Goal: Task Accomplishment & Management: Manage account settings

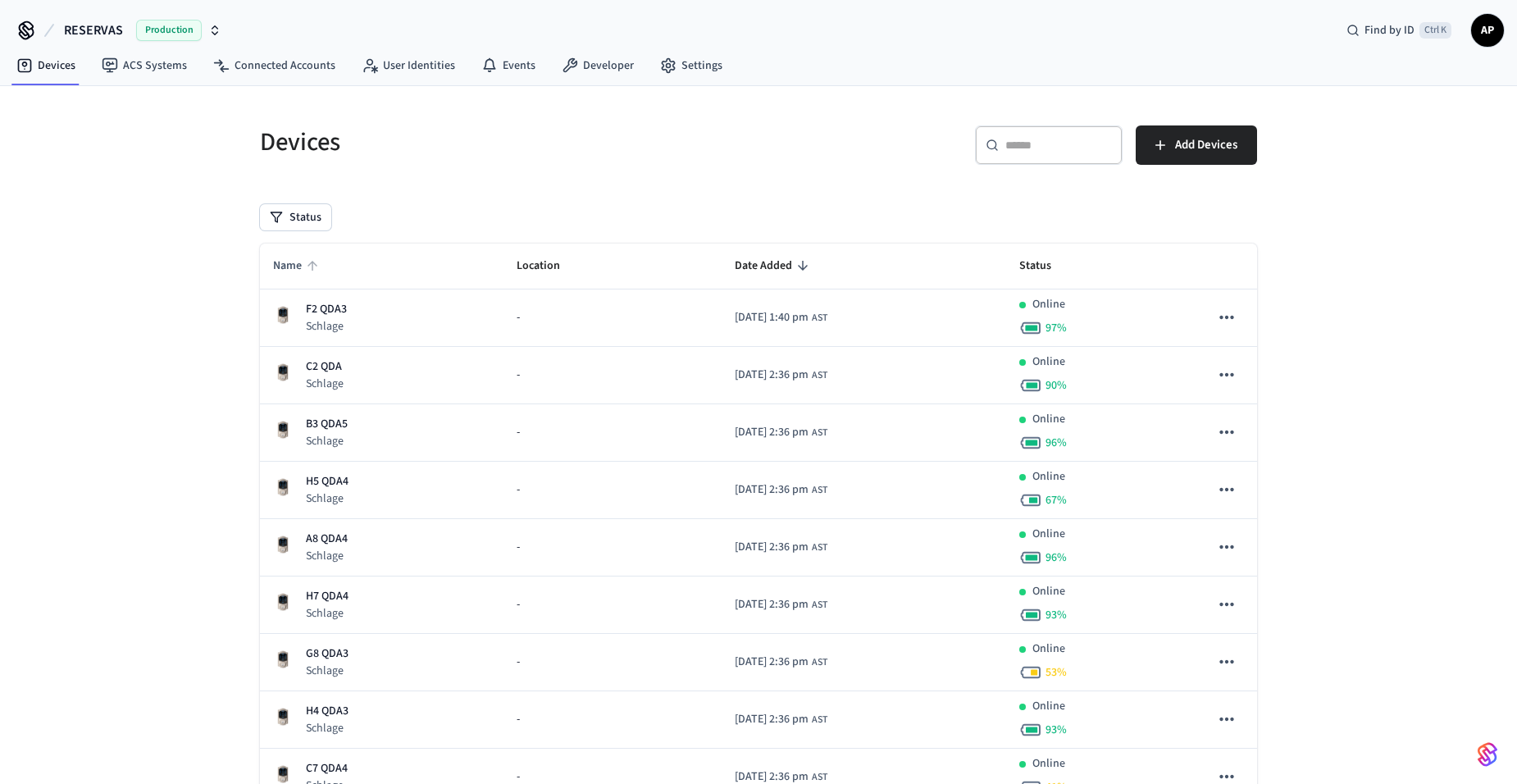
click at [301, 254] on span "Name" at bounding box center [298, 266] width 50 height 25
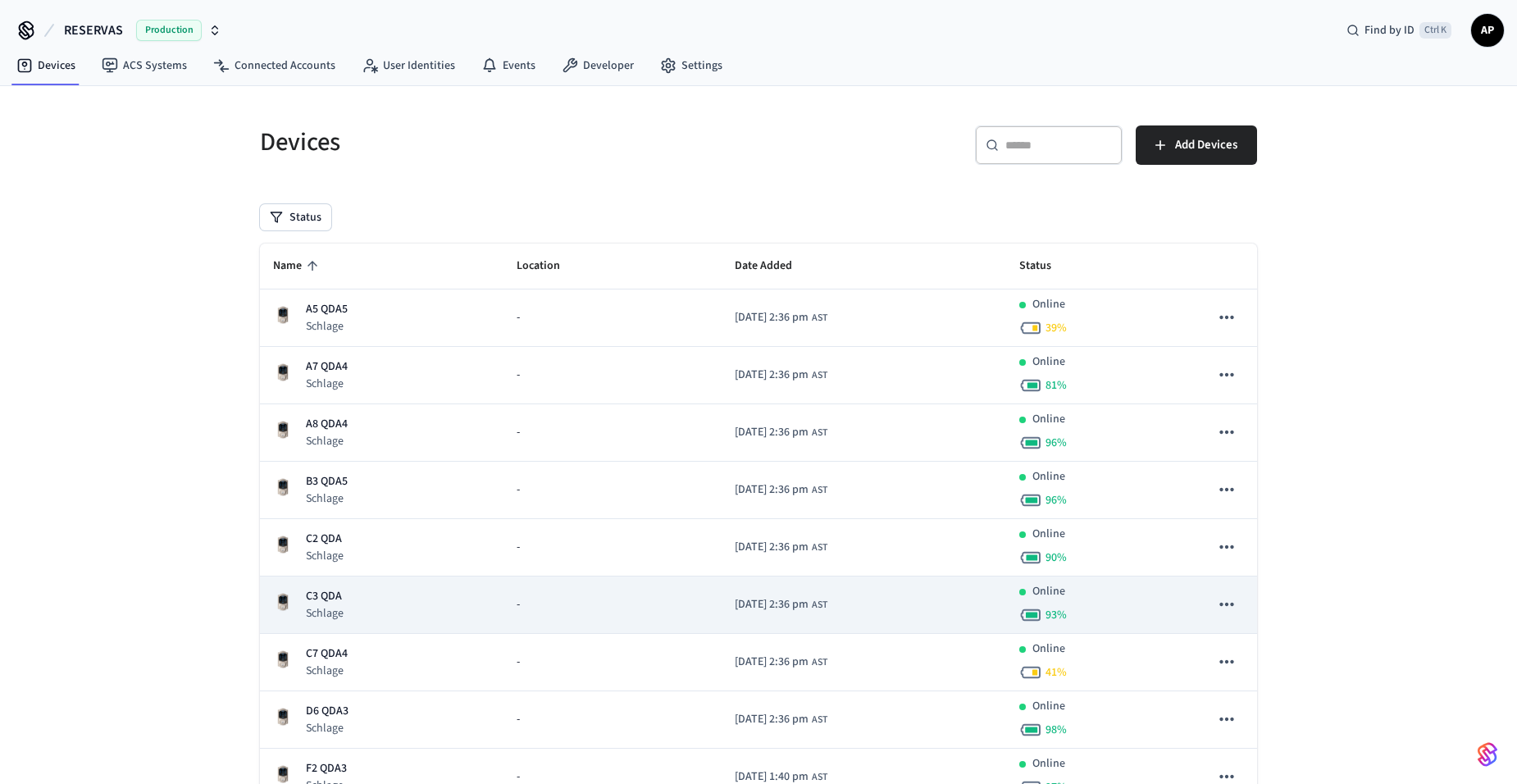
click at [315, 599] on p "C3 QDA" at bounding box center [325, 597] width 38 height 17
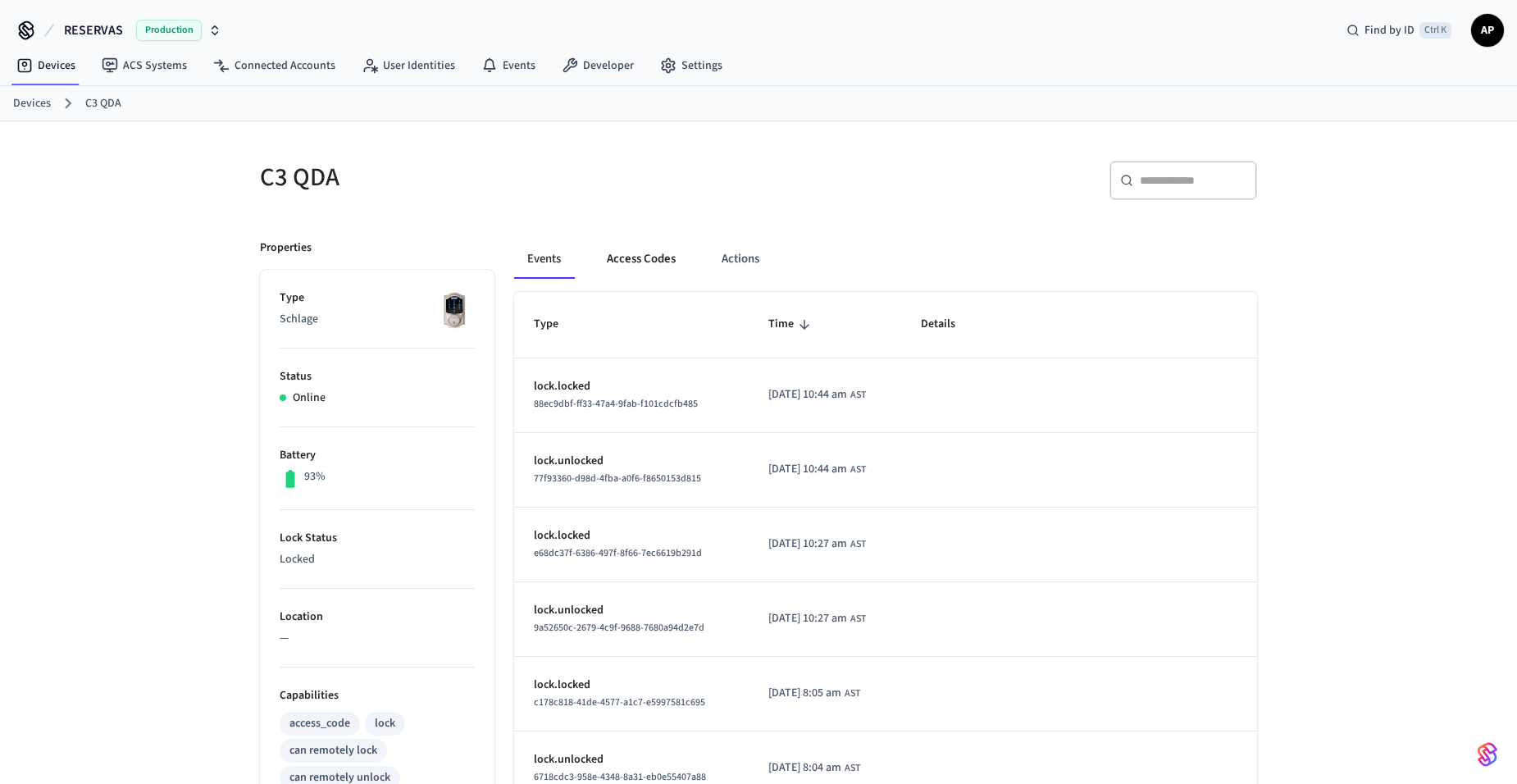
click at [657, 264] on button "Access Codes" at bounding box center [641, 258] width 95 height 39
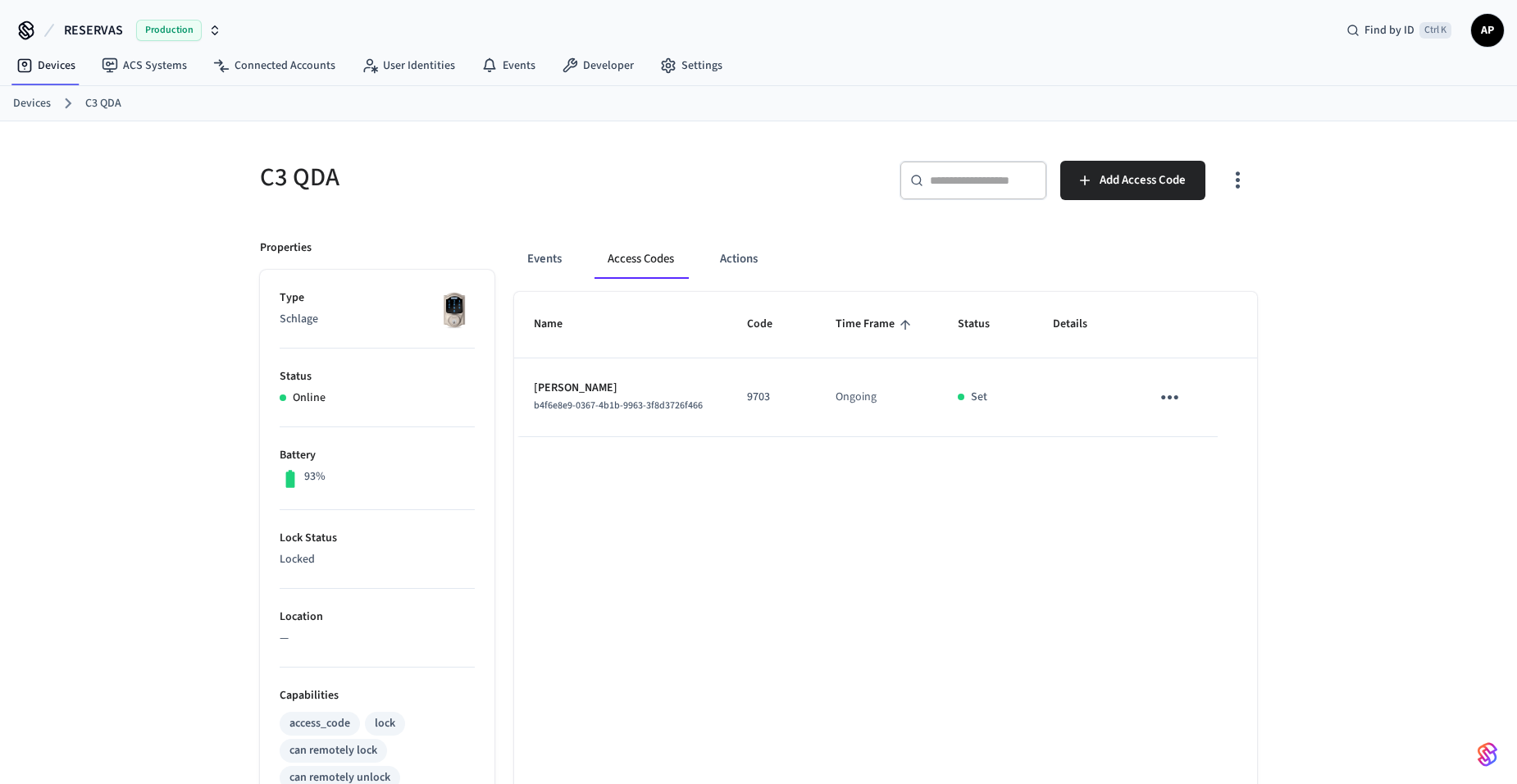
click at [1166, 400] on icon "sticky table" at bounding box center [1170, 397] width 25 height 25
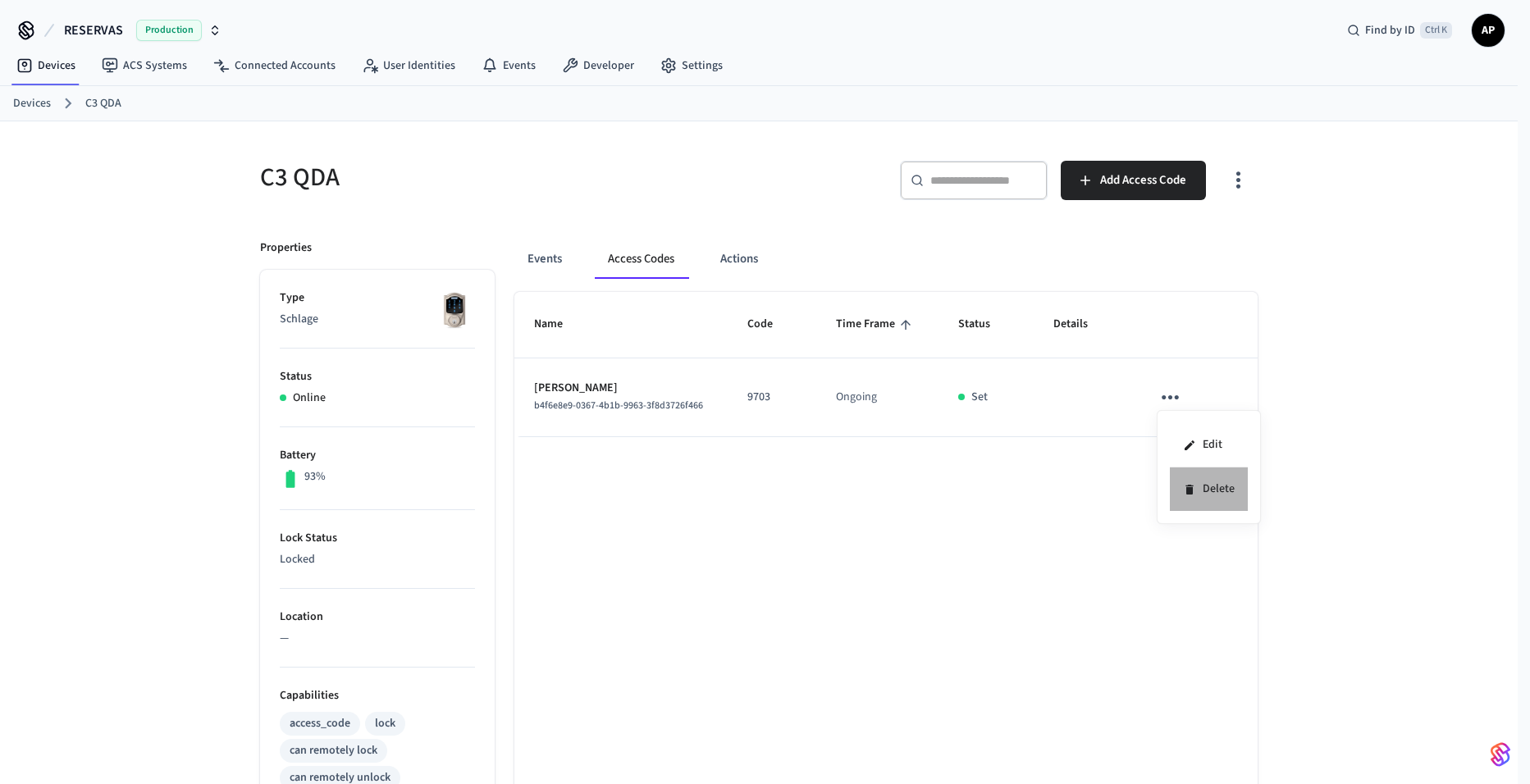
click at [1199, 494] on li "Delete" at bounding box center [1209, 489] width 78 height 43
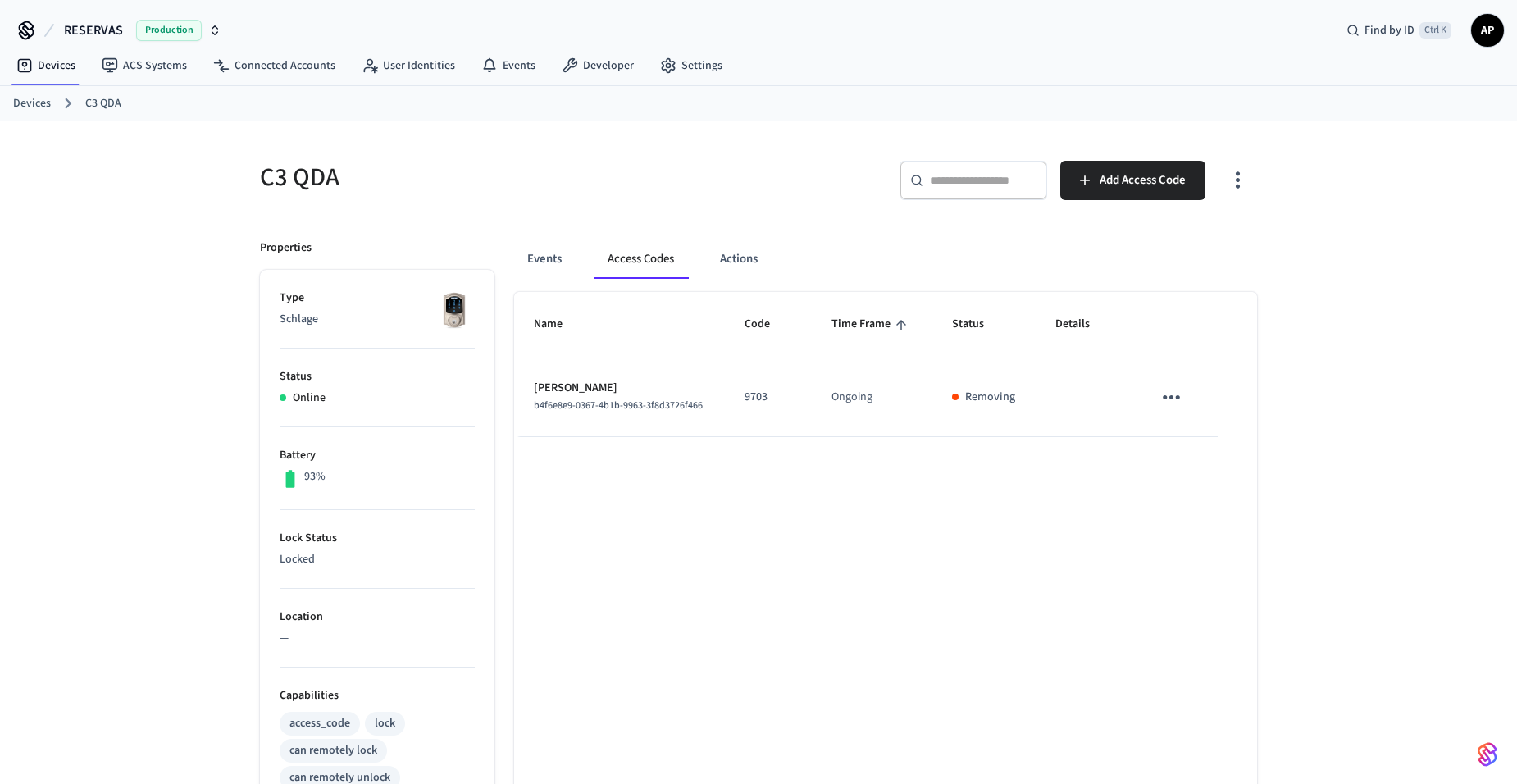
click at [28, 108] on link "Devices" at bounding box center [32, 104] width 38 height 17
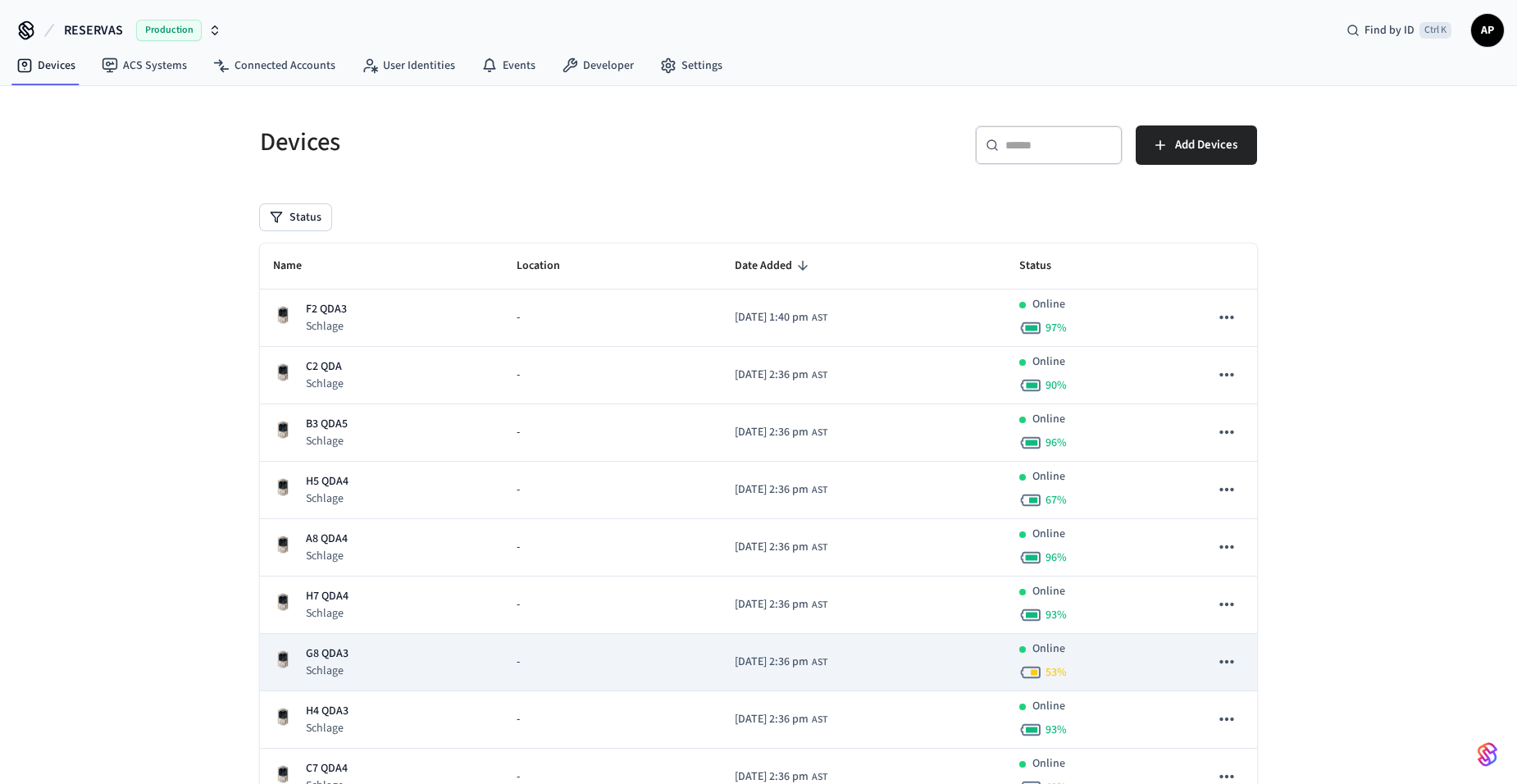
click at [321, 645] on td "G8 QDA3 Schlage" at bounding box center [381, 663] width 243 height 57
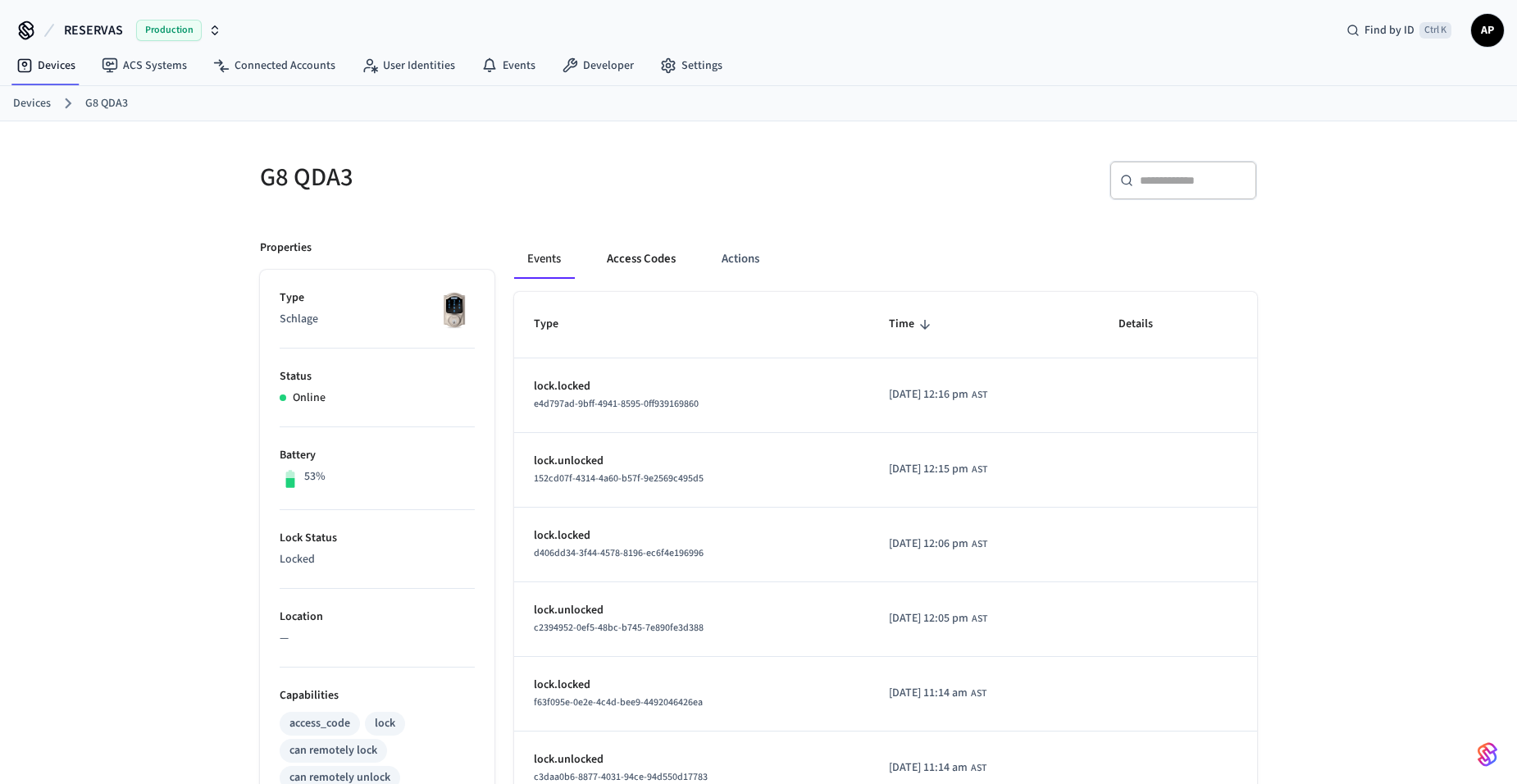
click at [643, 264] on button "Access Codes" at bounding box center [641, 258] width 95 height 39
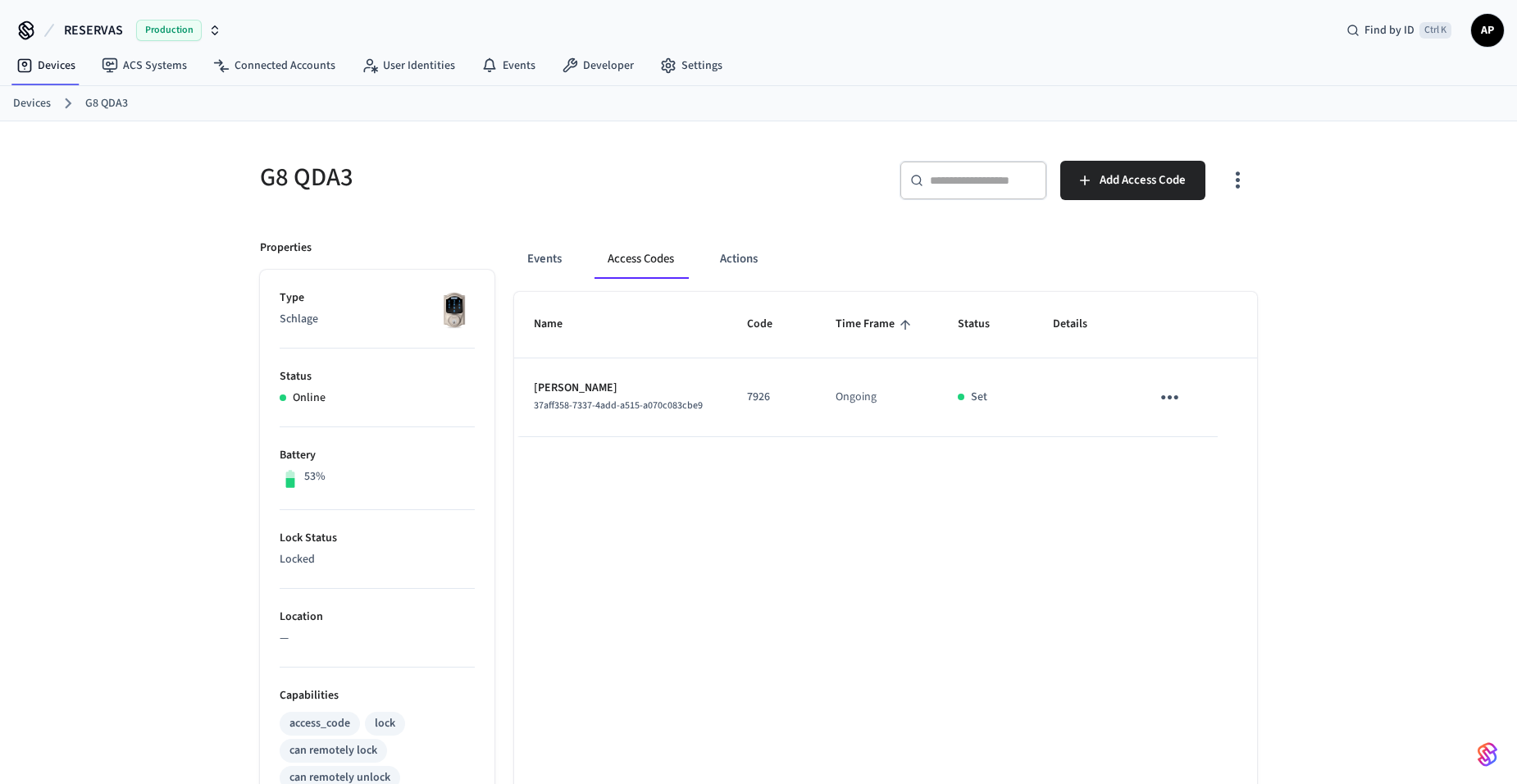
click at [1168, 406] on icon "sticky table" at bounding box center [1170, 397] width 25 height 25
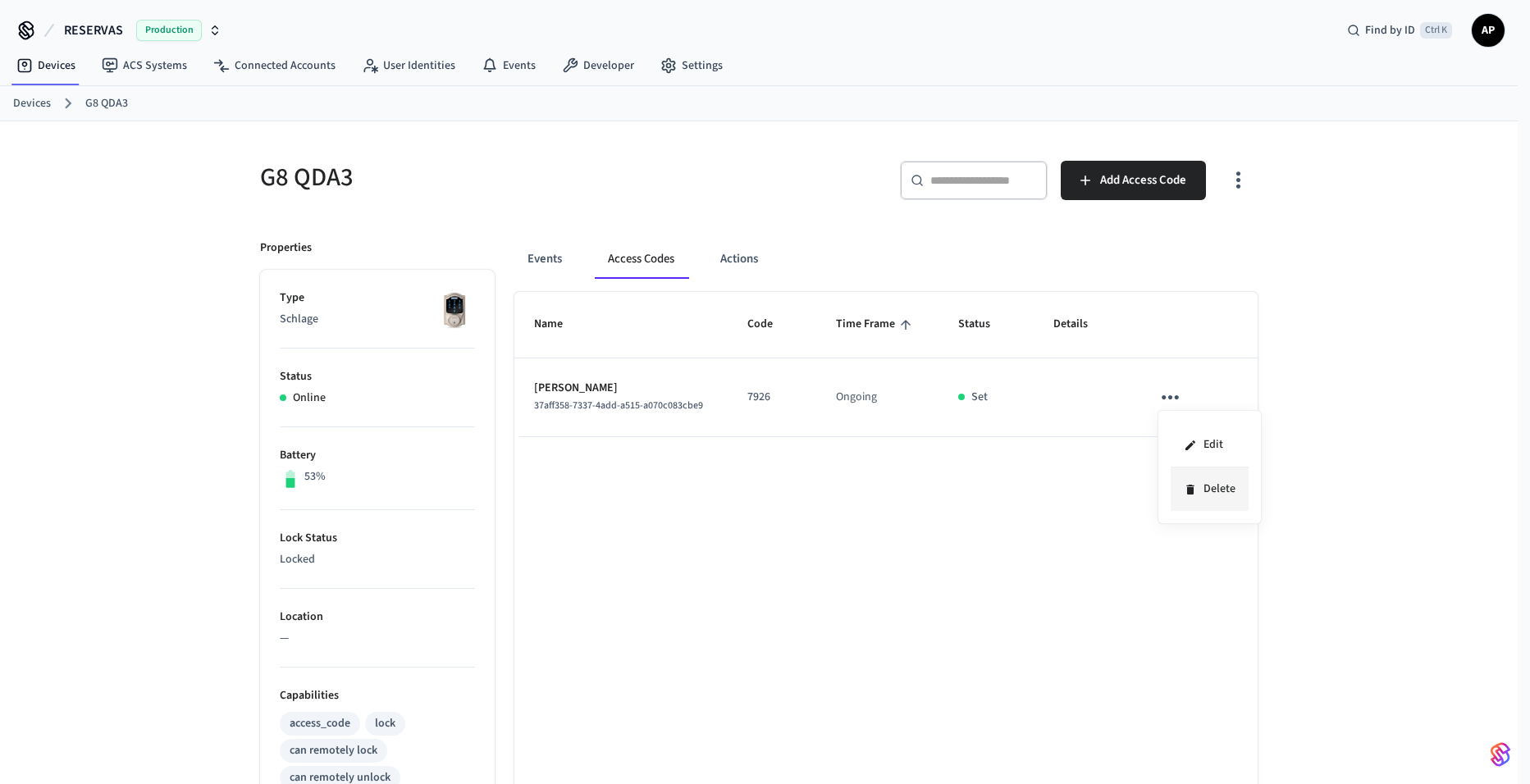
click at [1177, 485] on li "Delete" at bounding box center [1209, 489] width 78 height 43
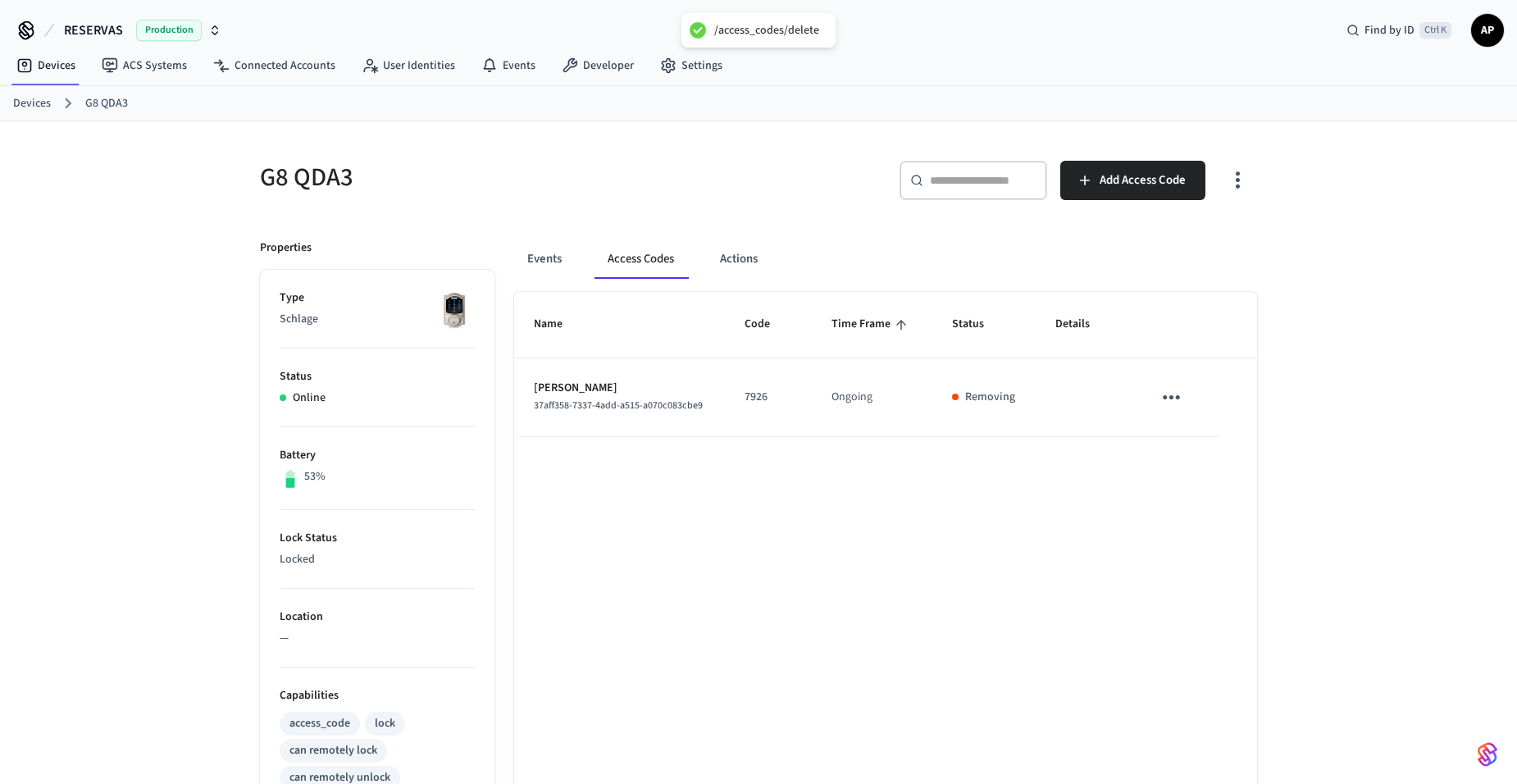
click at [42, 107] on link "Devices" at bounding box center [32, 104] width 38 height 17
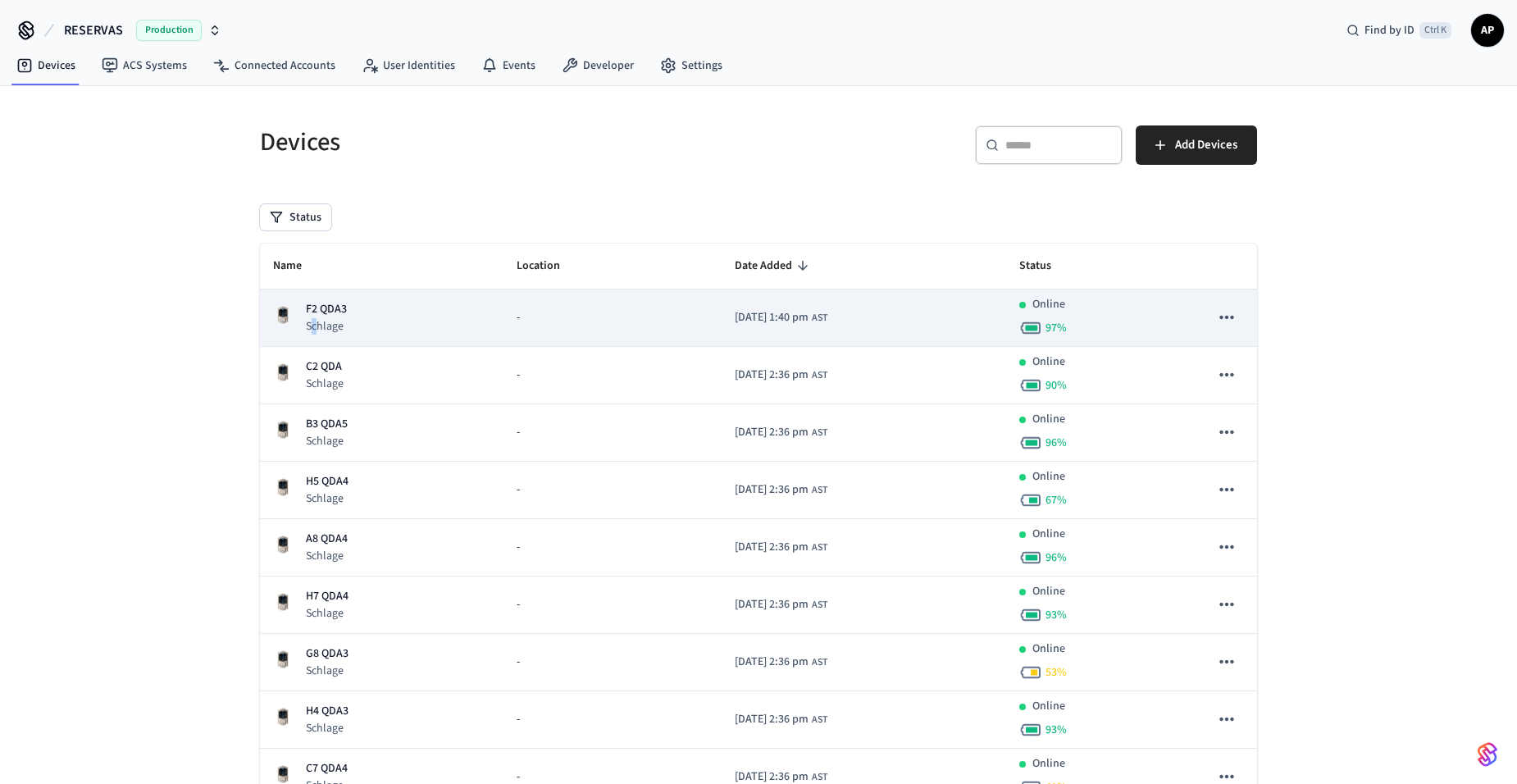
click at [314, 321] on p "Schlage" at bounding box center [326, 326] width 41 height 16
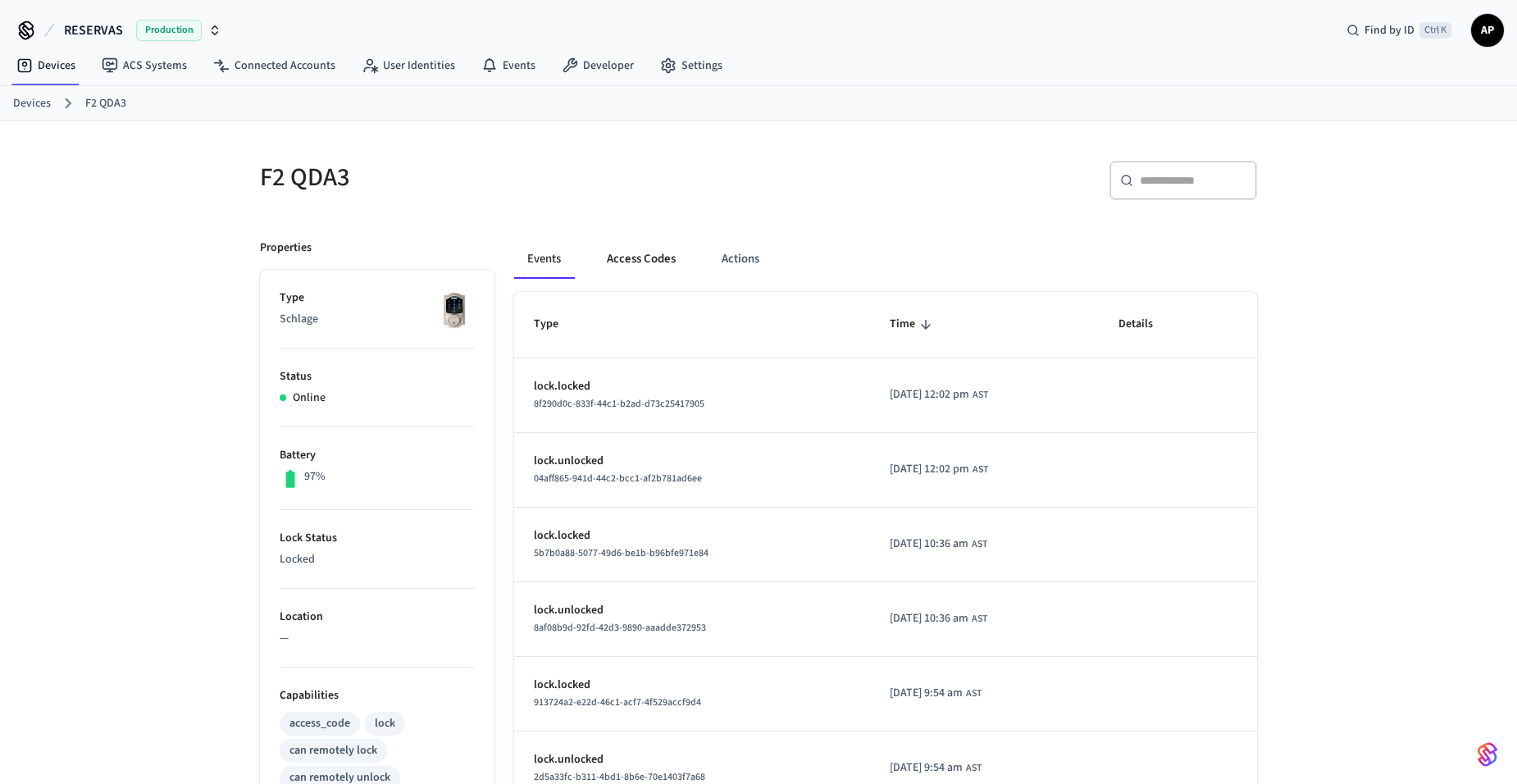
click at [649, 265] on button "Access Codes" at bounding box center [641, 258] width 95 height 39
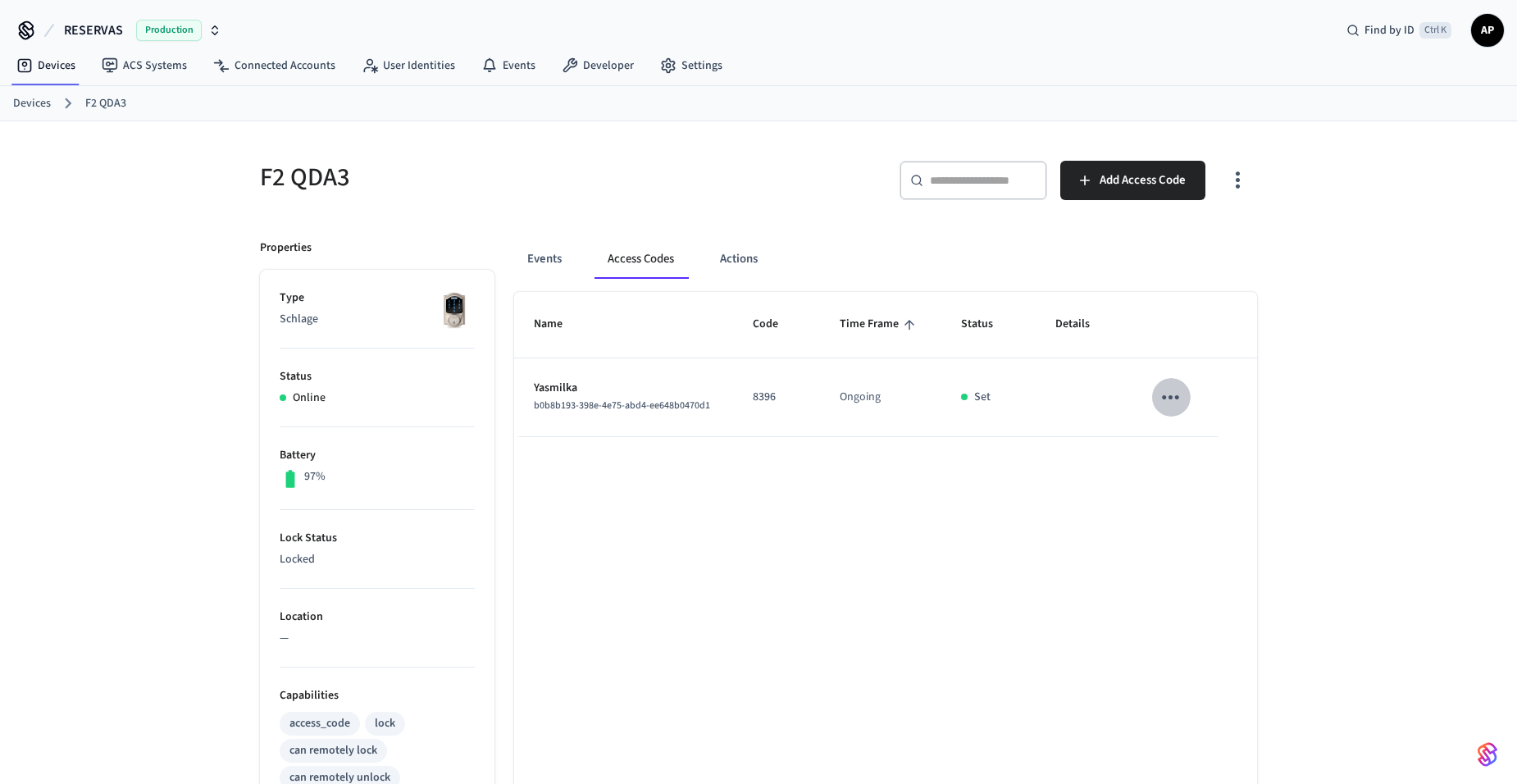
click at [1173, 392] on icon "sticky table" at bounding box center [1170, 397] width 25 height 25
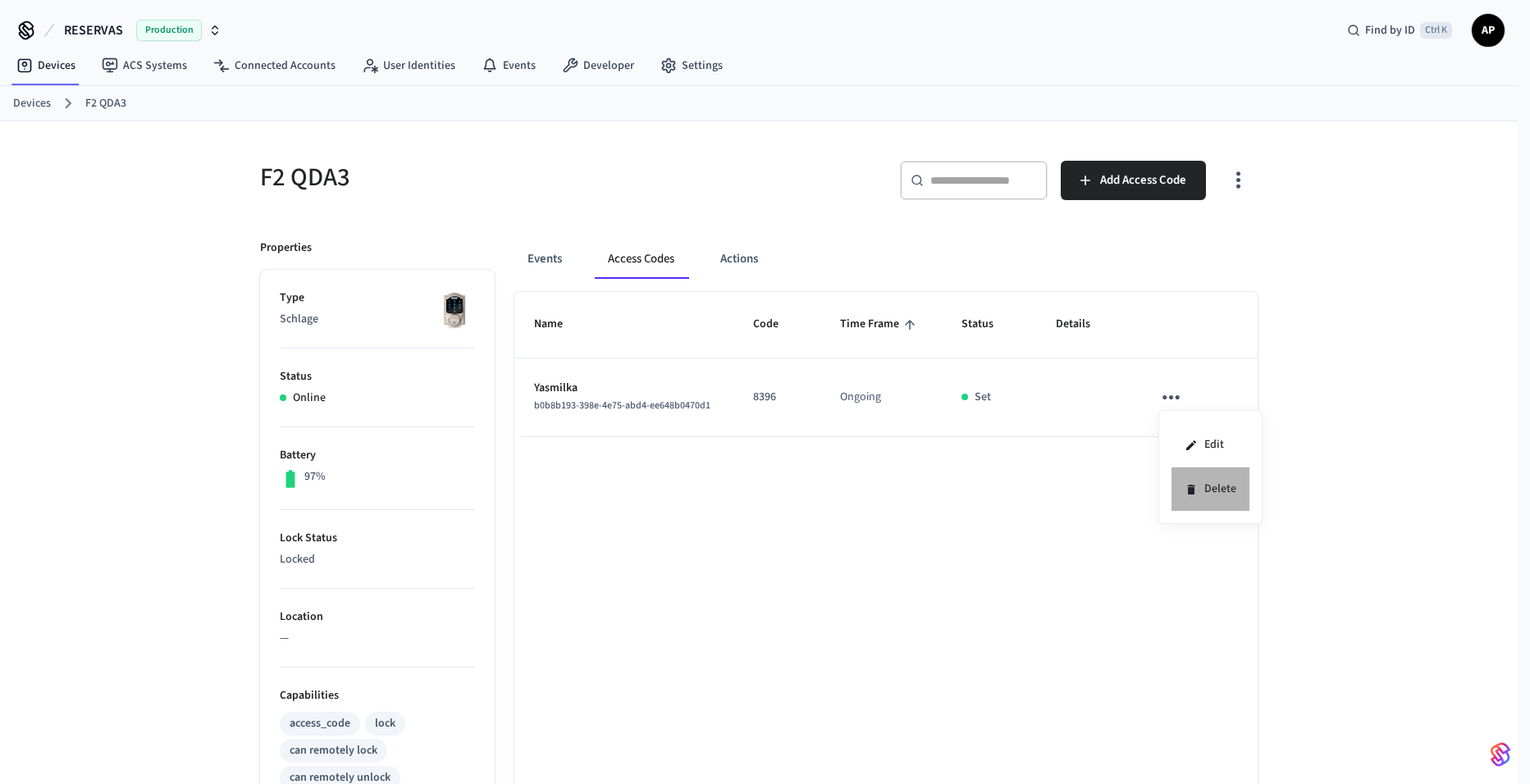
click at [1193, 485] on icon at bounding box center [1190, 489] width 8 height 10
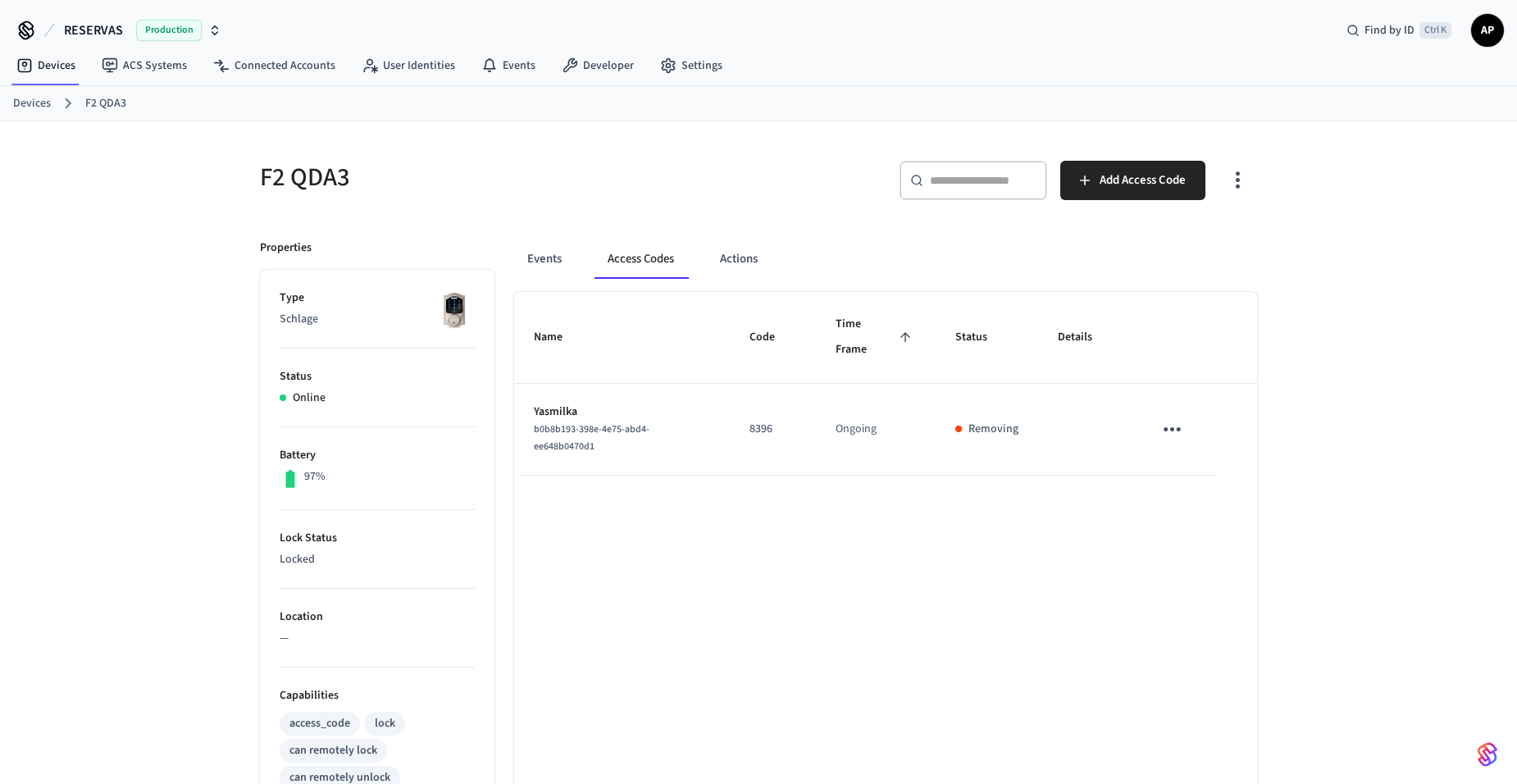
click at [42, 104] on link "Devices" at bounding box center [32, 104] width 38 height 17
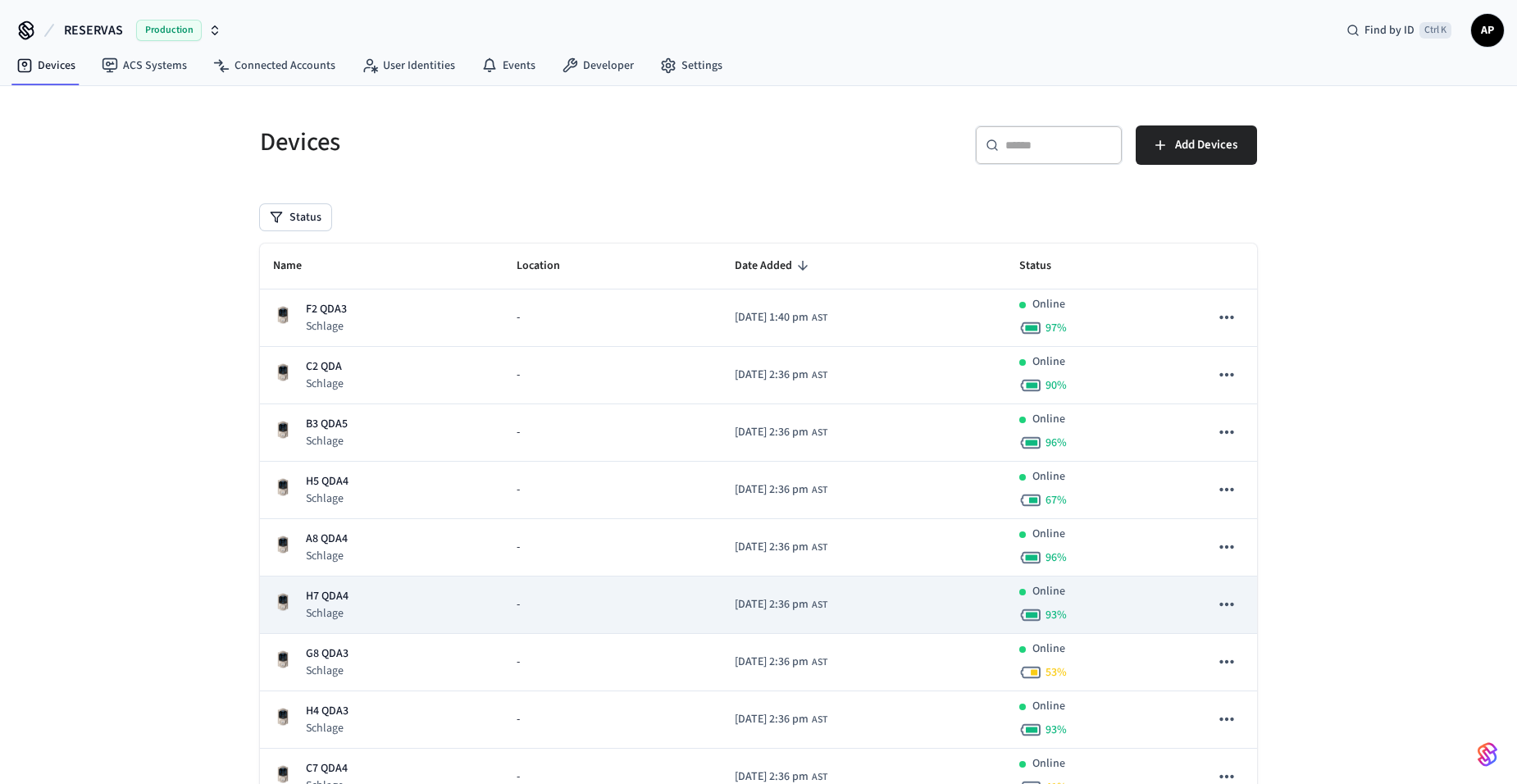
click at [307, 594] on p "H7 QDA4" at bounding box center [327, 597] width 42 height 17
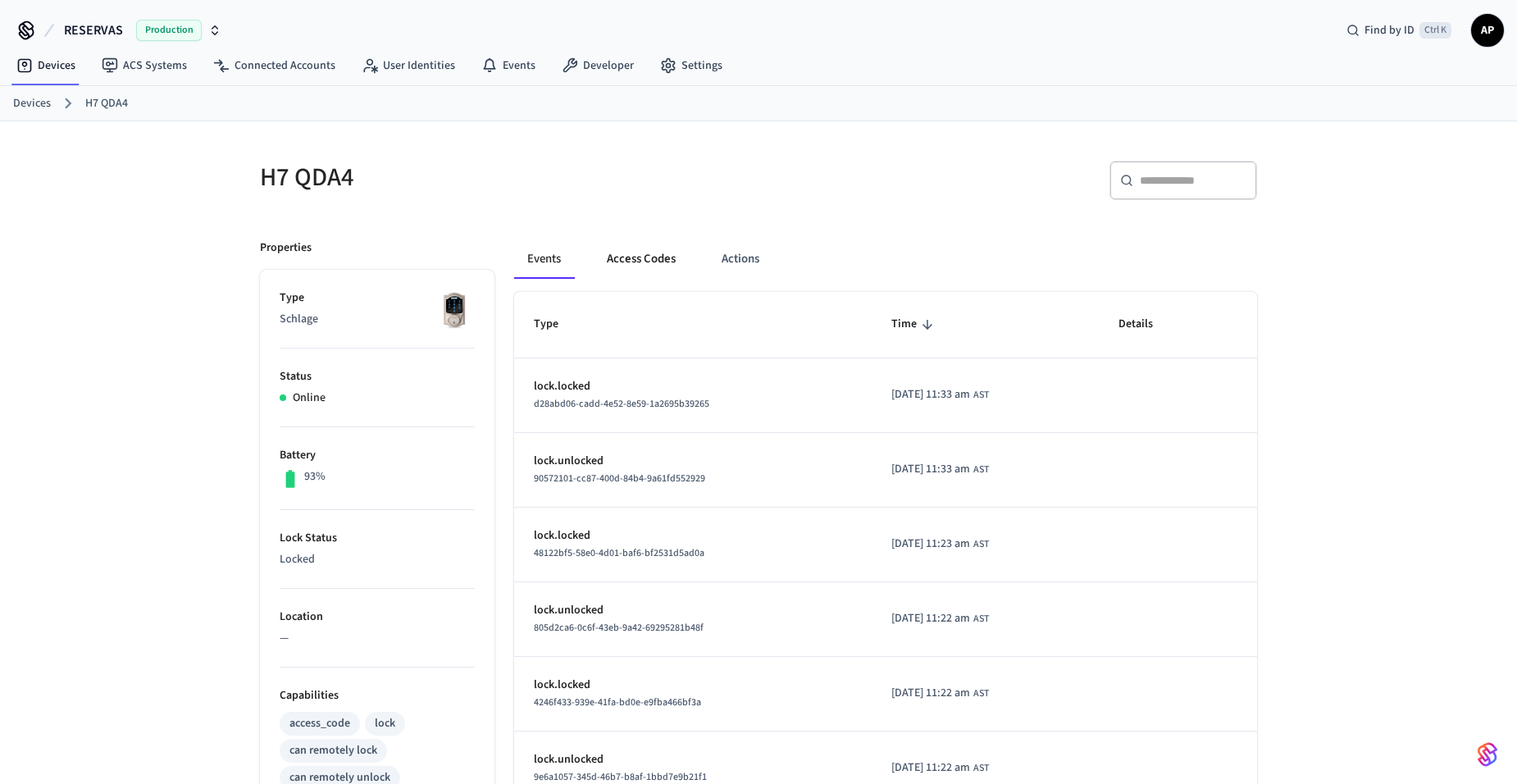
click at [660, 256] on button "Access Codes" at bounding box center [641, 258] width 95 height 39
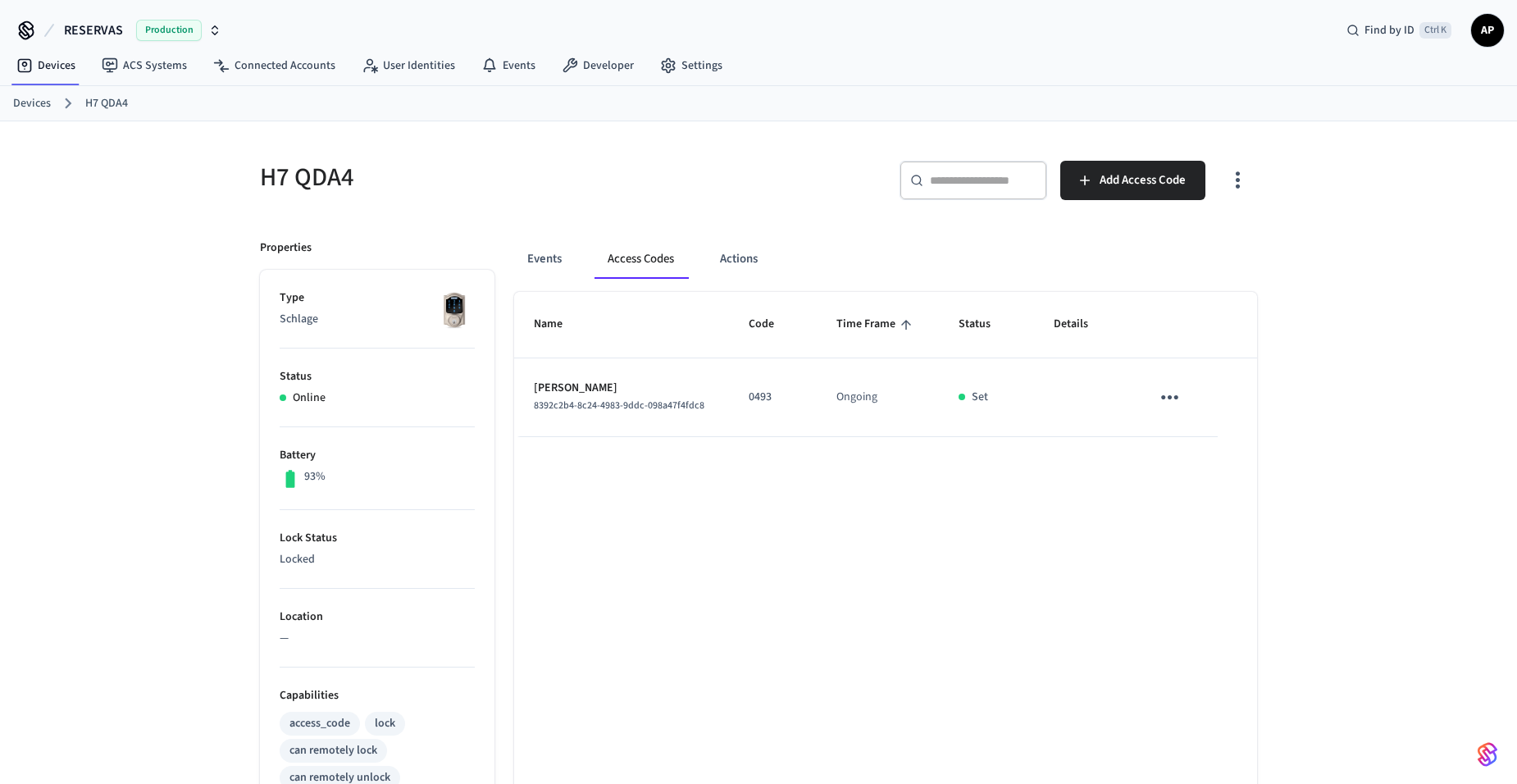
click at [1170, 387] on icon "sticky table" at bounding box center [1170, 397] width 25 height 25
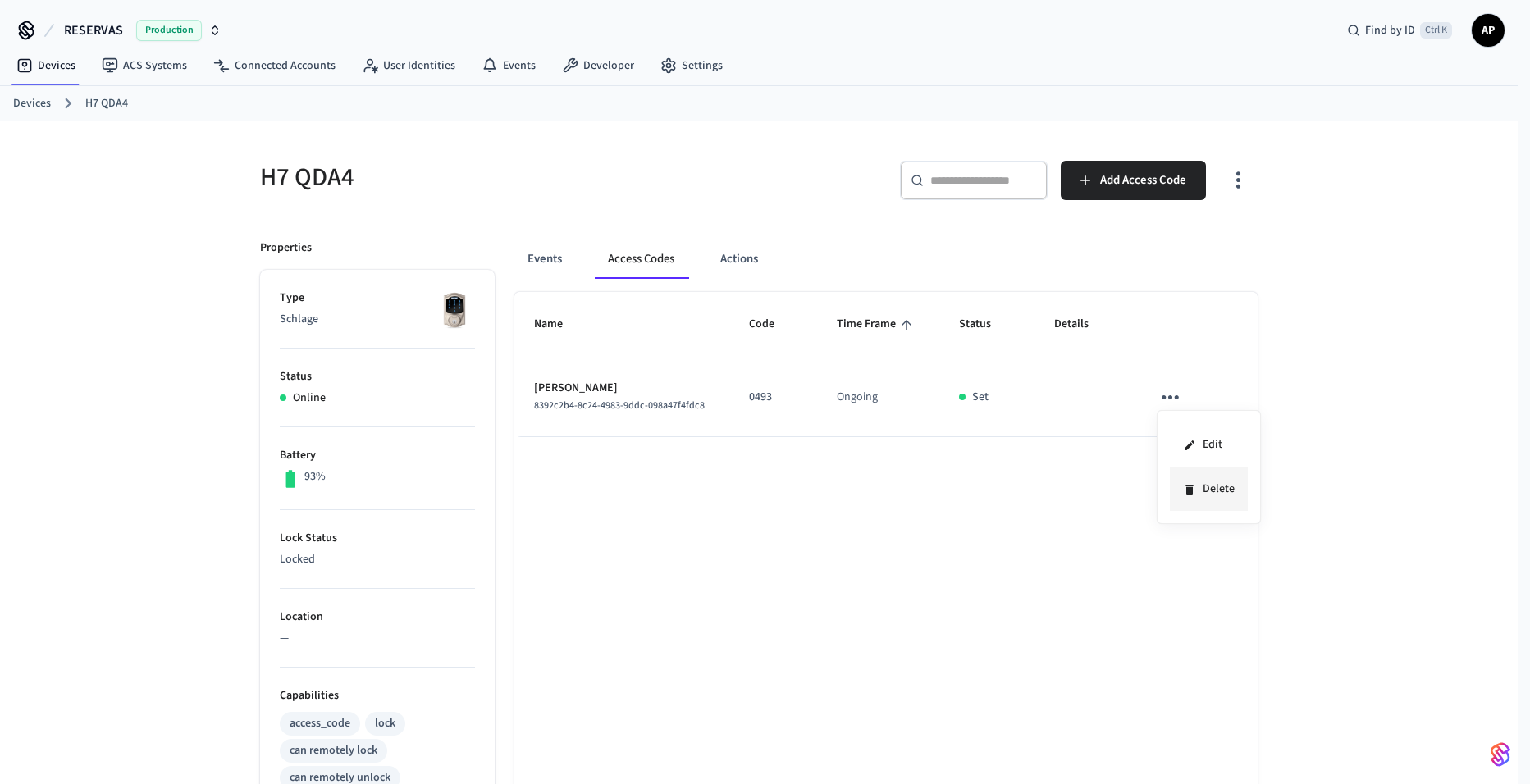
click at [1202, 492] on li "Delete" at bounding box center [1209, 489] width 78 height 43
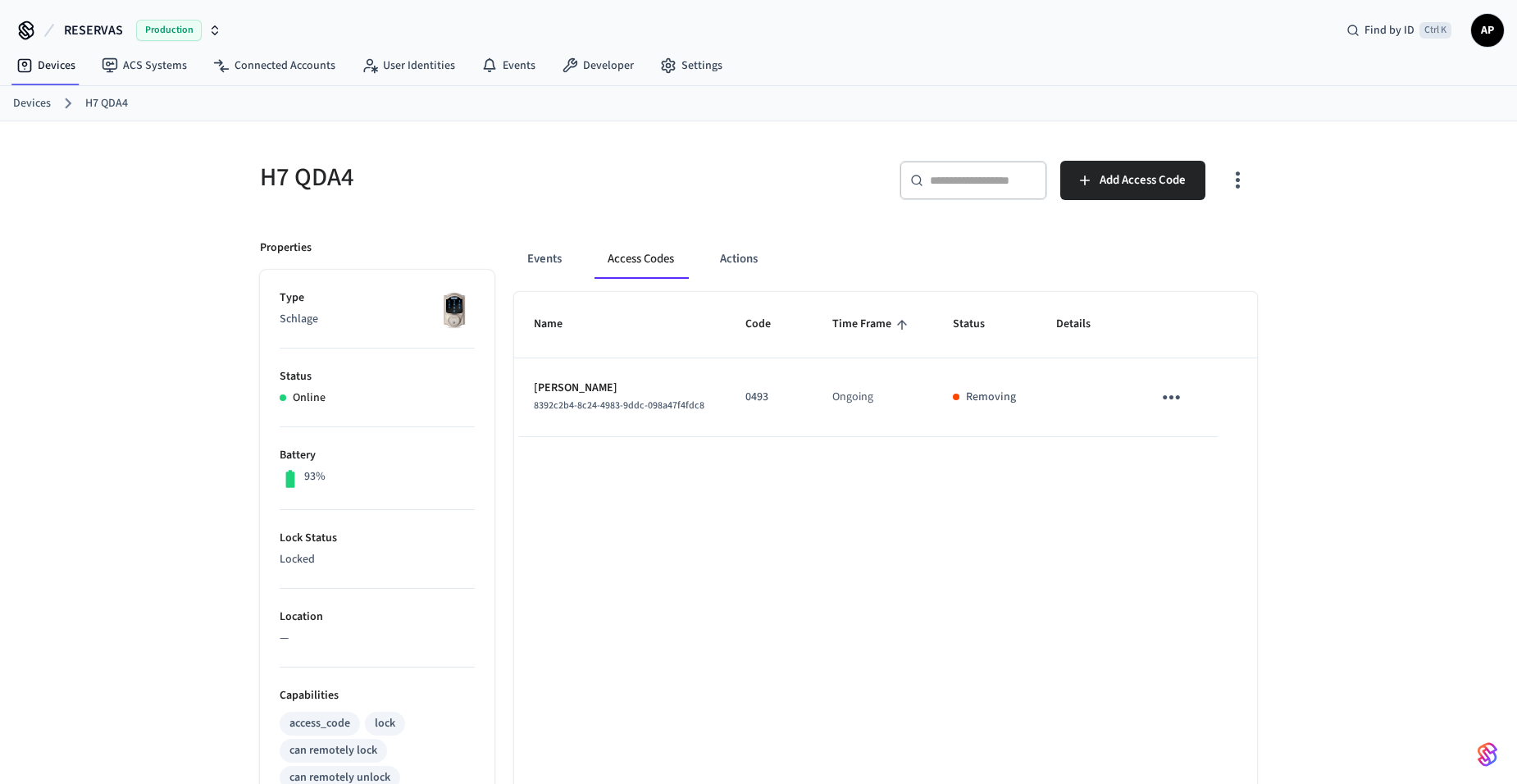
click at [43, 97] on link "Devices" at bounding box center [32, 104] width 38 height 17
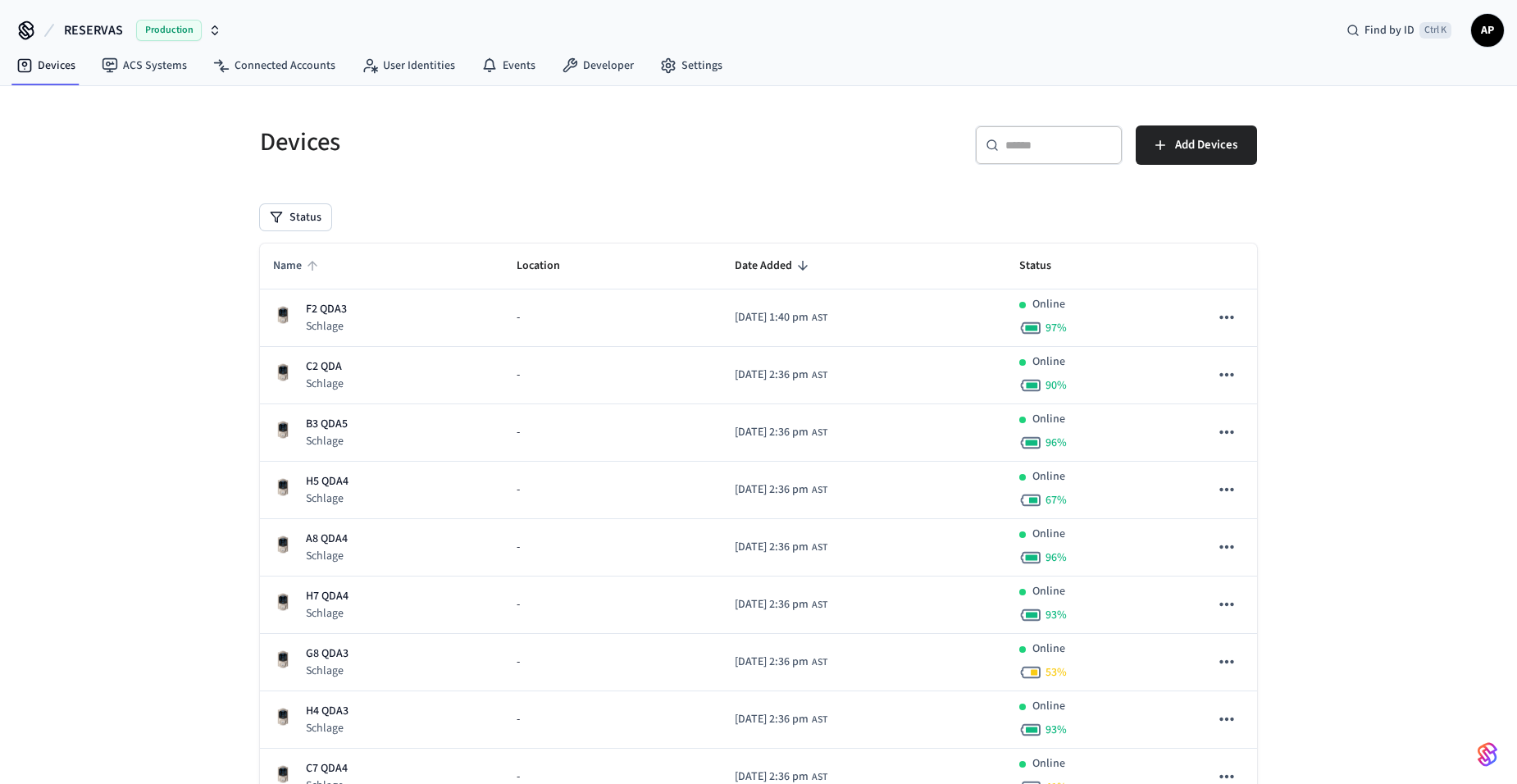
click at [313, 266] on icon "sticky table" at bounding box center [312, 265] width 10 height 10
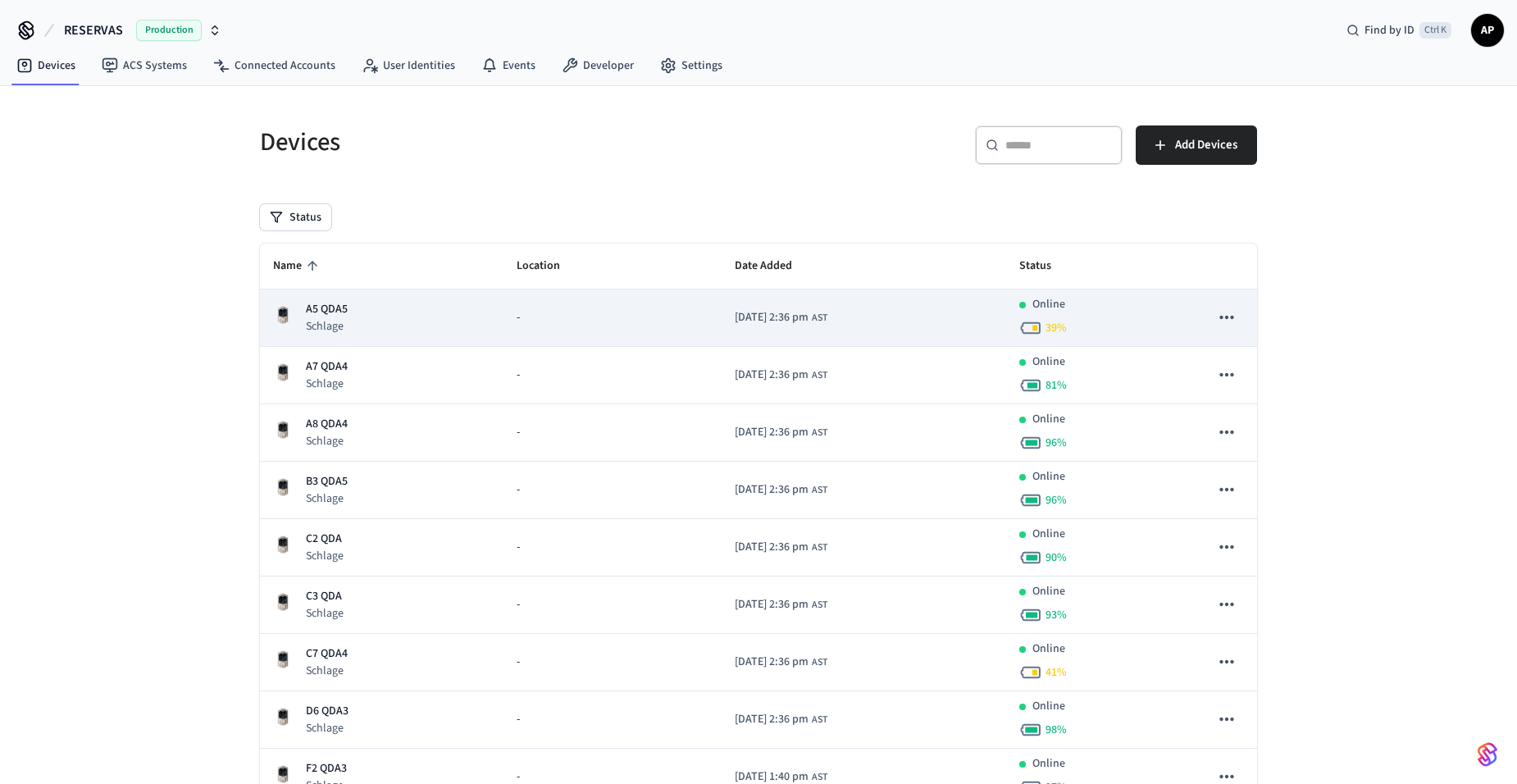
click at [333, 310] on p "A5 QDA5" at bounding box center [327, 309] width 42 height 17
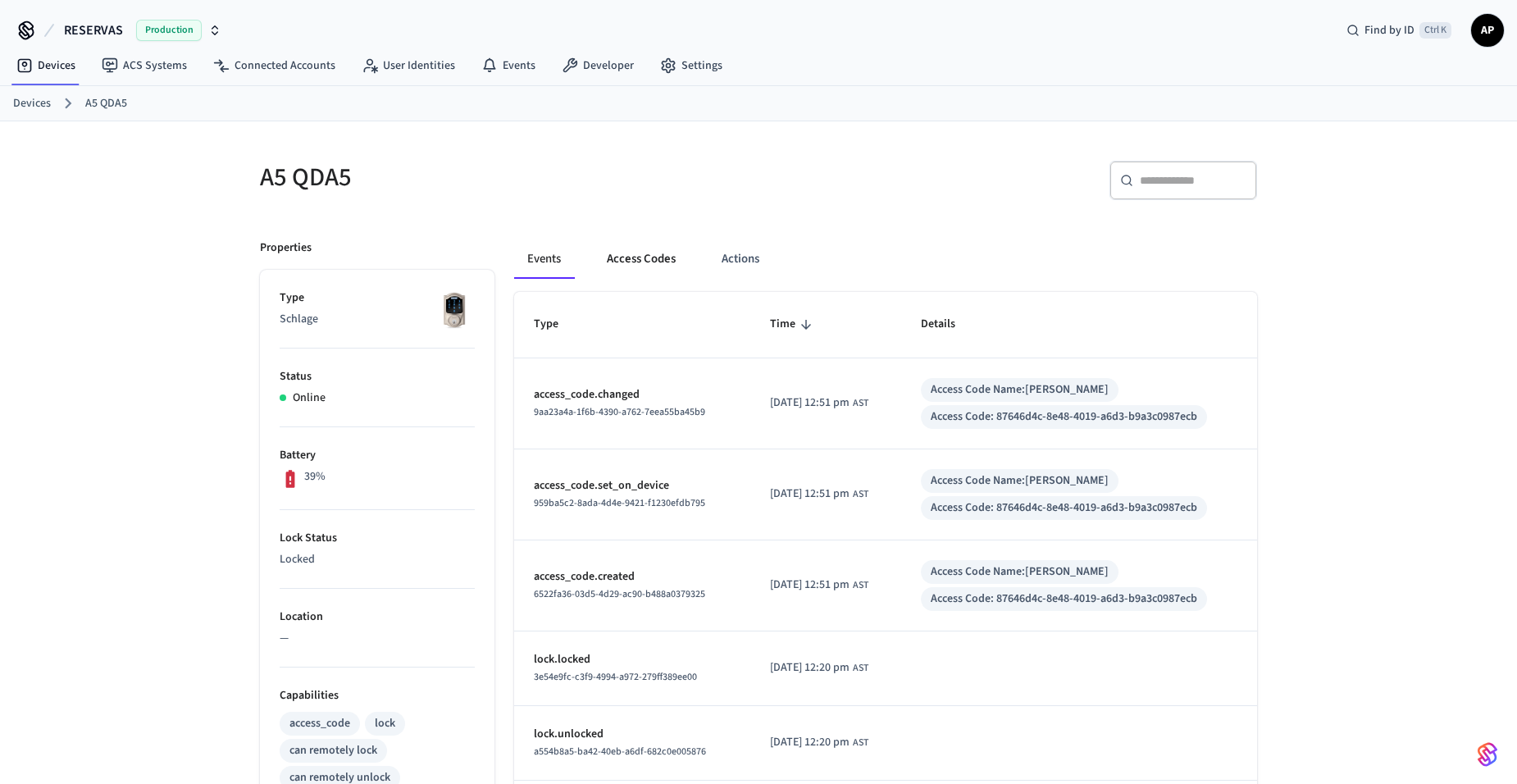
click at [655, 256] on button "Access Codes" at bounding box center [641, 258] width 95 height 39
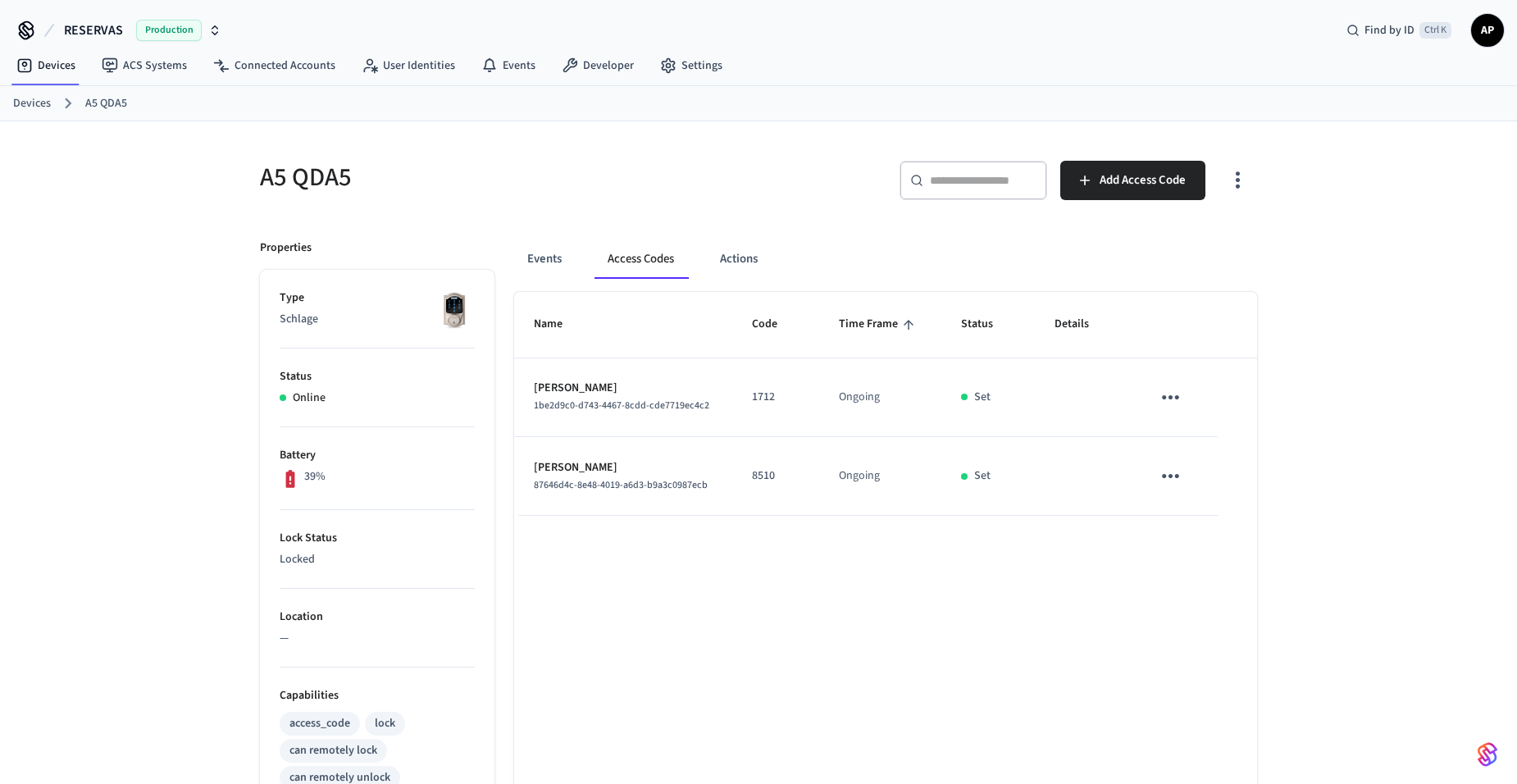
click at [1177, 393] on icon "sticky table" at bounding box center [1170, 397] width 25 height 25
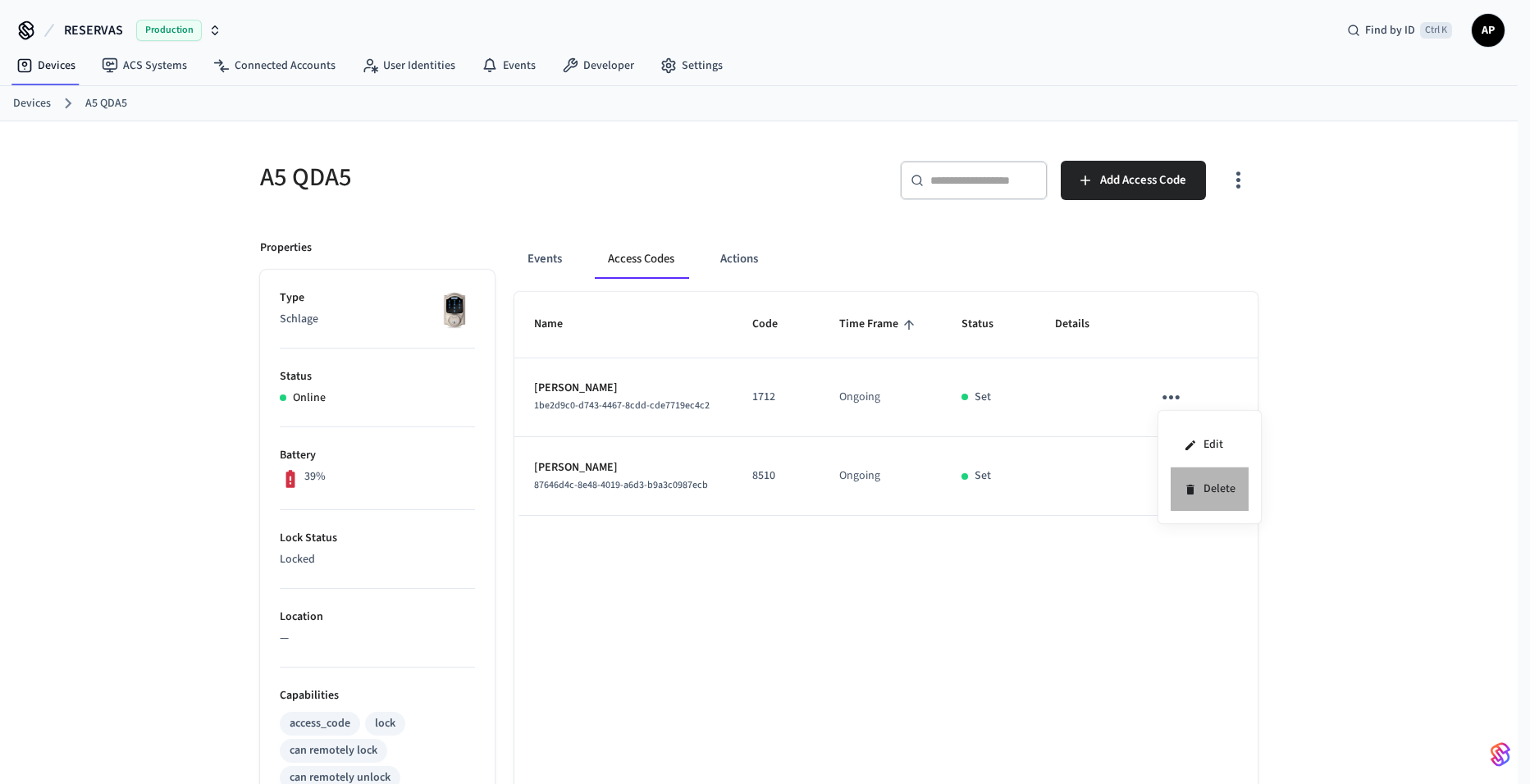
click at [1200, 493] on li "Delete" at bounding box center [1209, 489] width 78 height 43
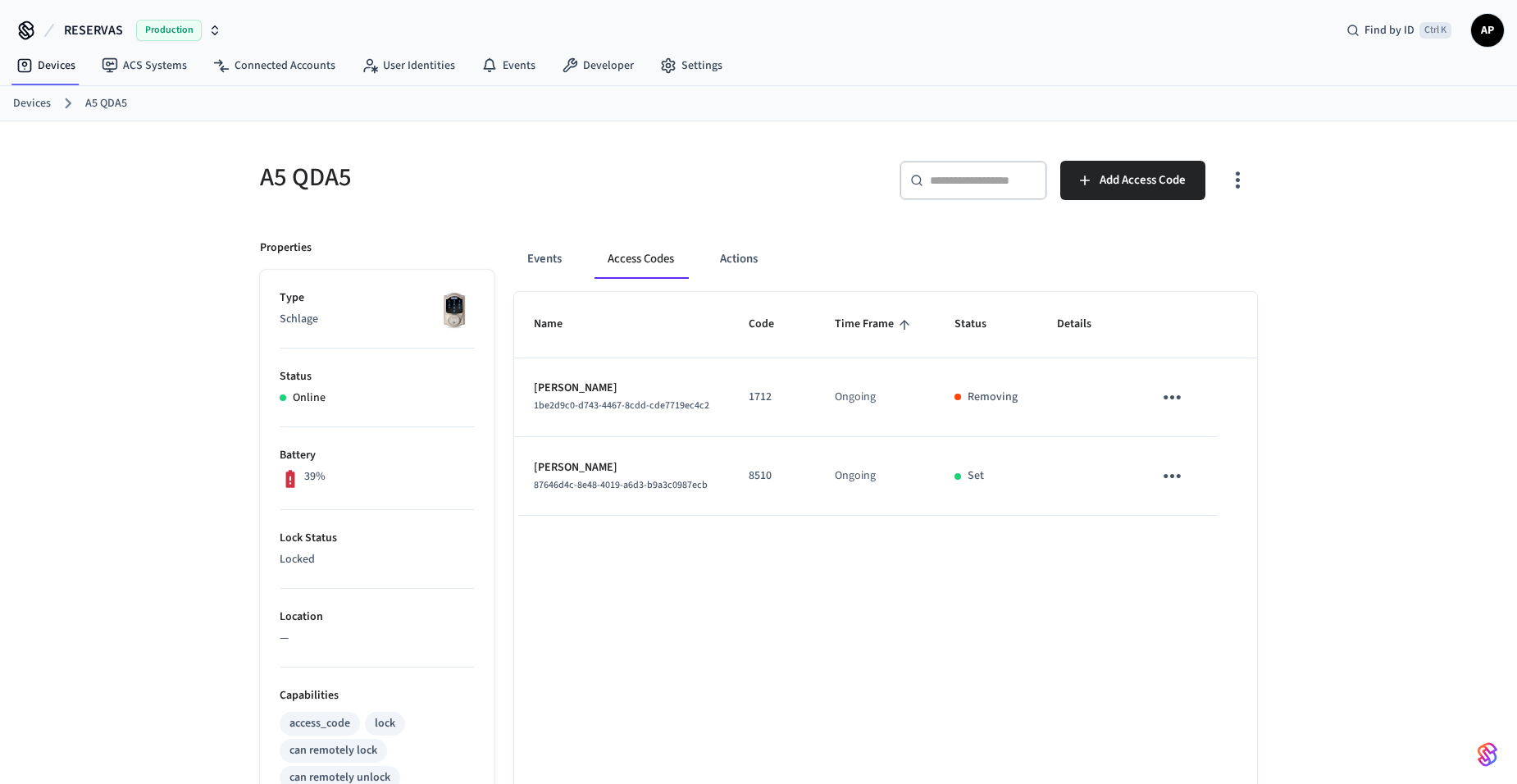
click at [34, 100] on link "Devices" at bounding box center [32, 104] width 38 height 17
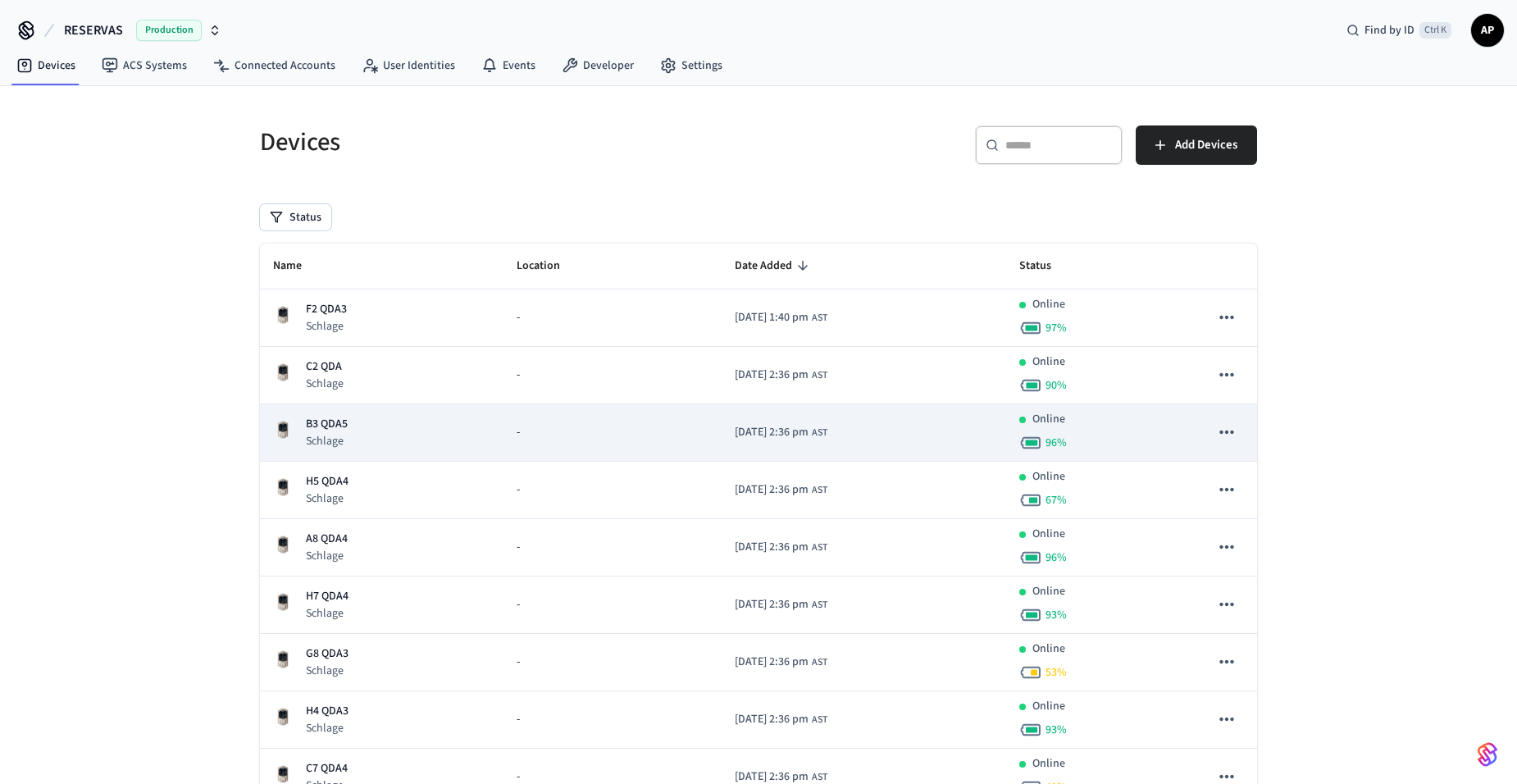
click at [321, 419] on p "B3 QDA5" at bounding box center [327, 424] width 42 height 17
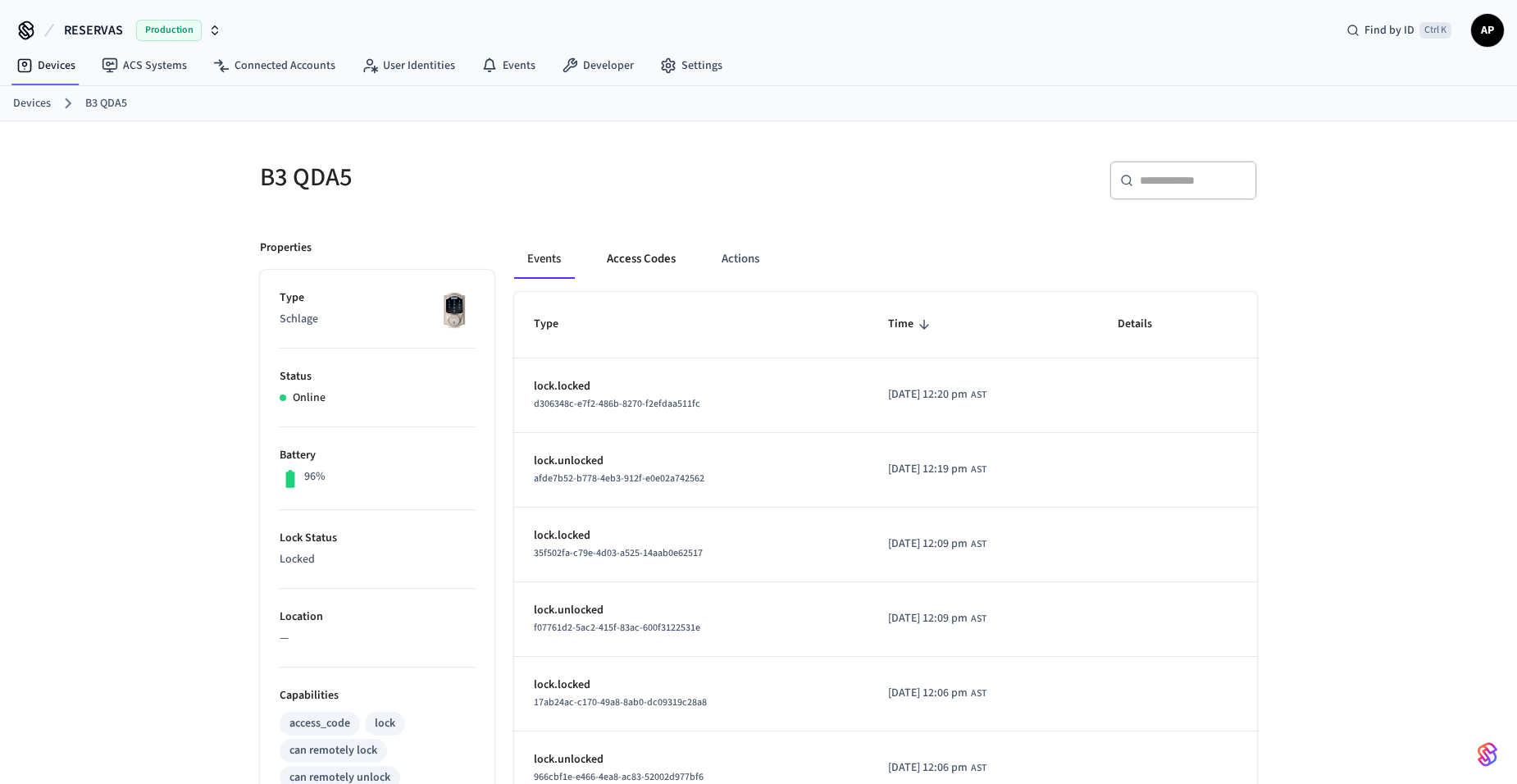
click at [645, 267] on button "Access Codes" at bounding box center [641, 258] width 95 height 39
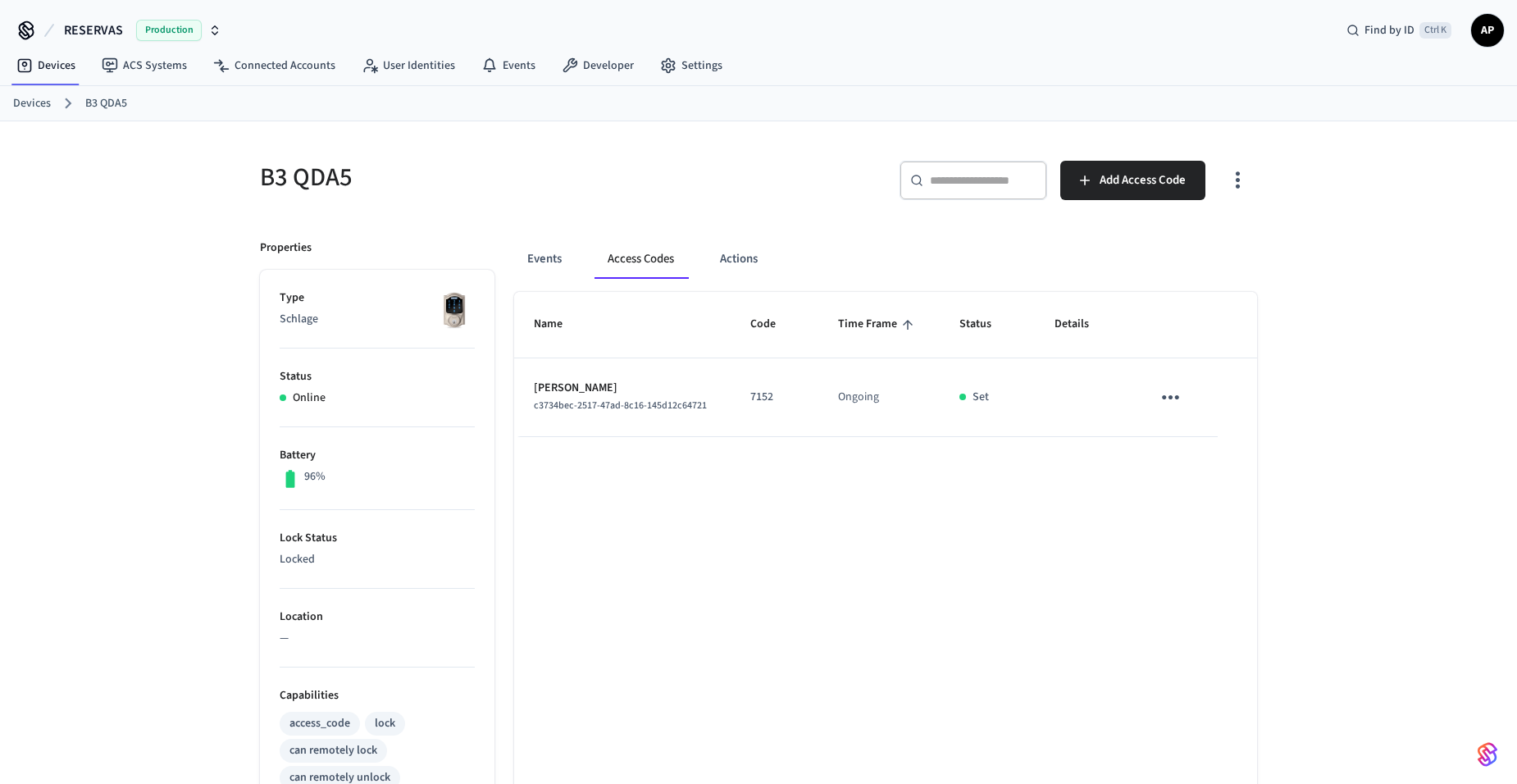
click at [1167, 398] on icon "sticky table" at bounding box center [1170, 397] width 25 height 25
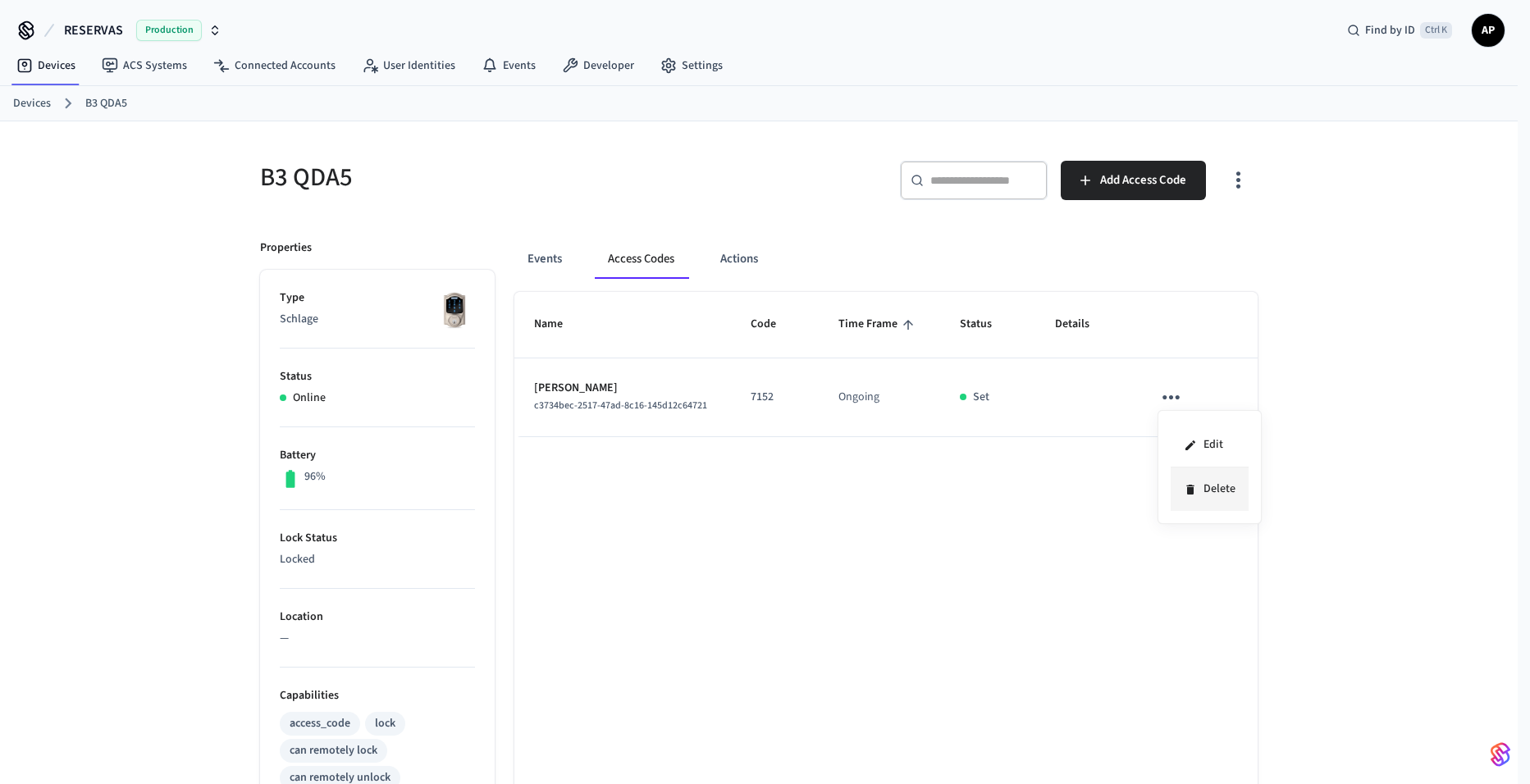
click at [1192, 489] on icon at bounding box center [1190, 489] width 8 height 10
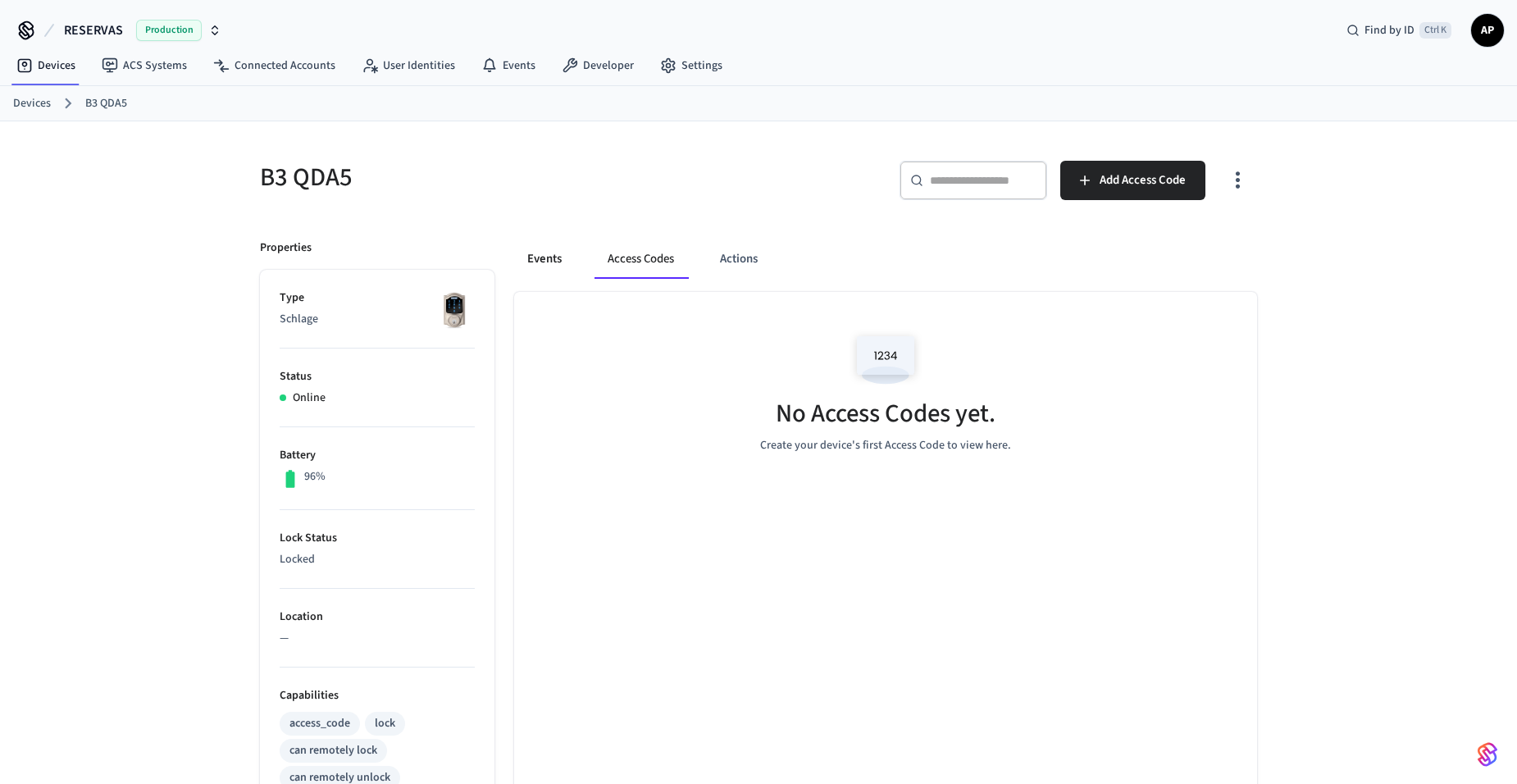
click at [528, 256] on button "Events" at bounding box center [545, 258] width 61 height 39
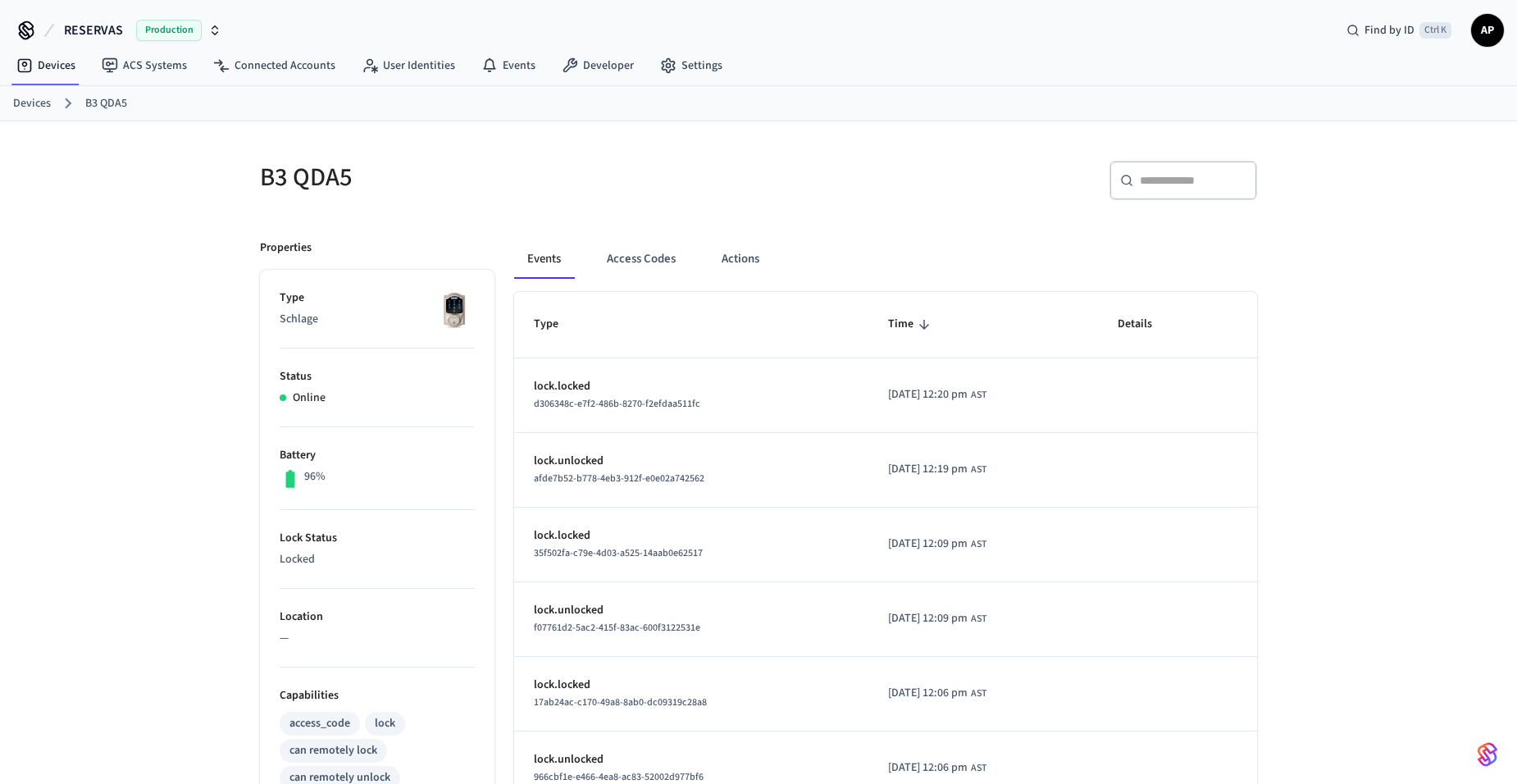
click at [43, 107] on link "Devices" at bounding box center [32, 104] width 38 height 17
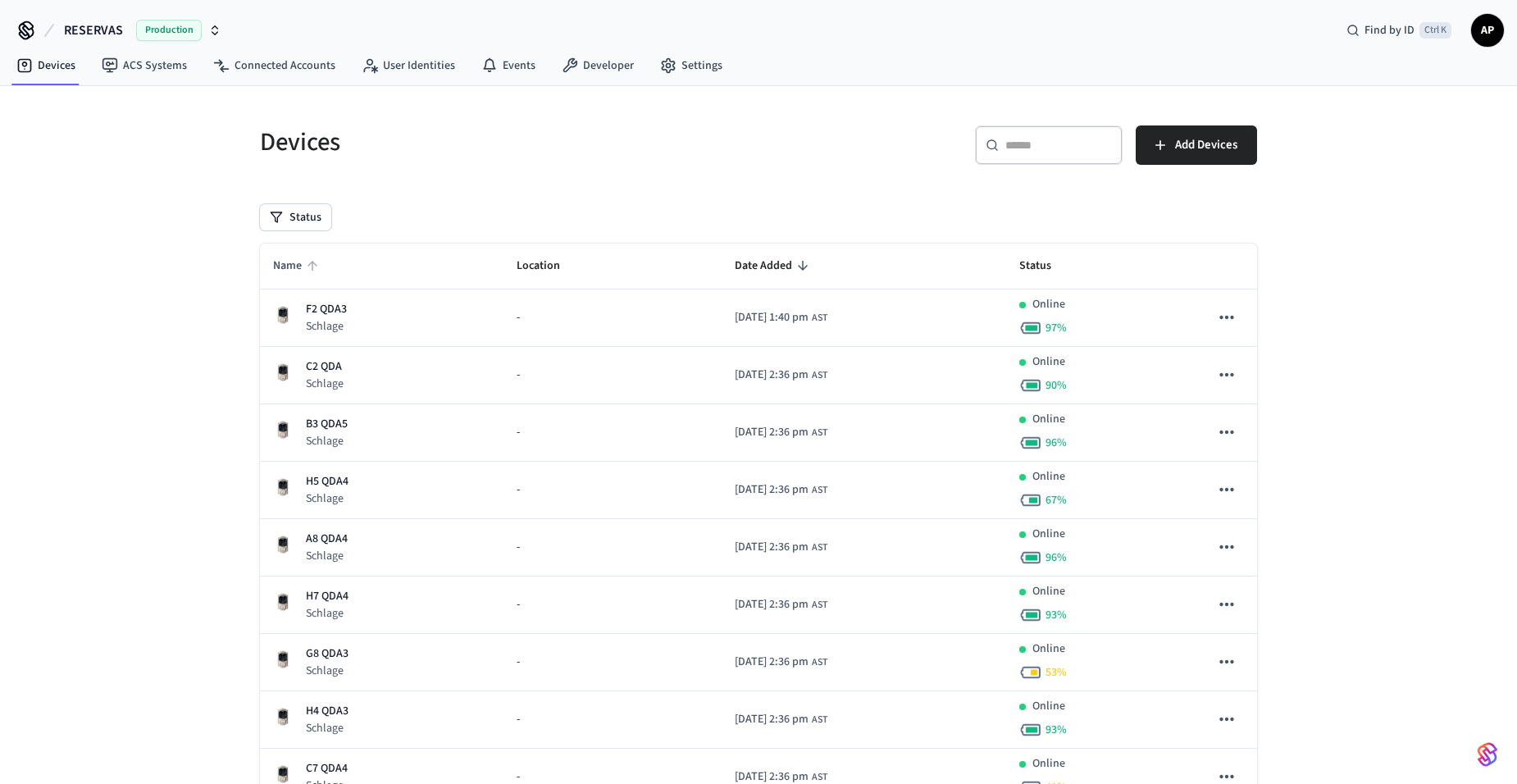
click at [288, 264] on span "Name" at bounding box center [298, 266] width 50 height 25
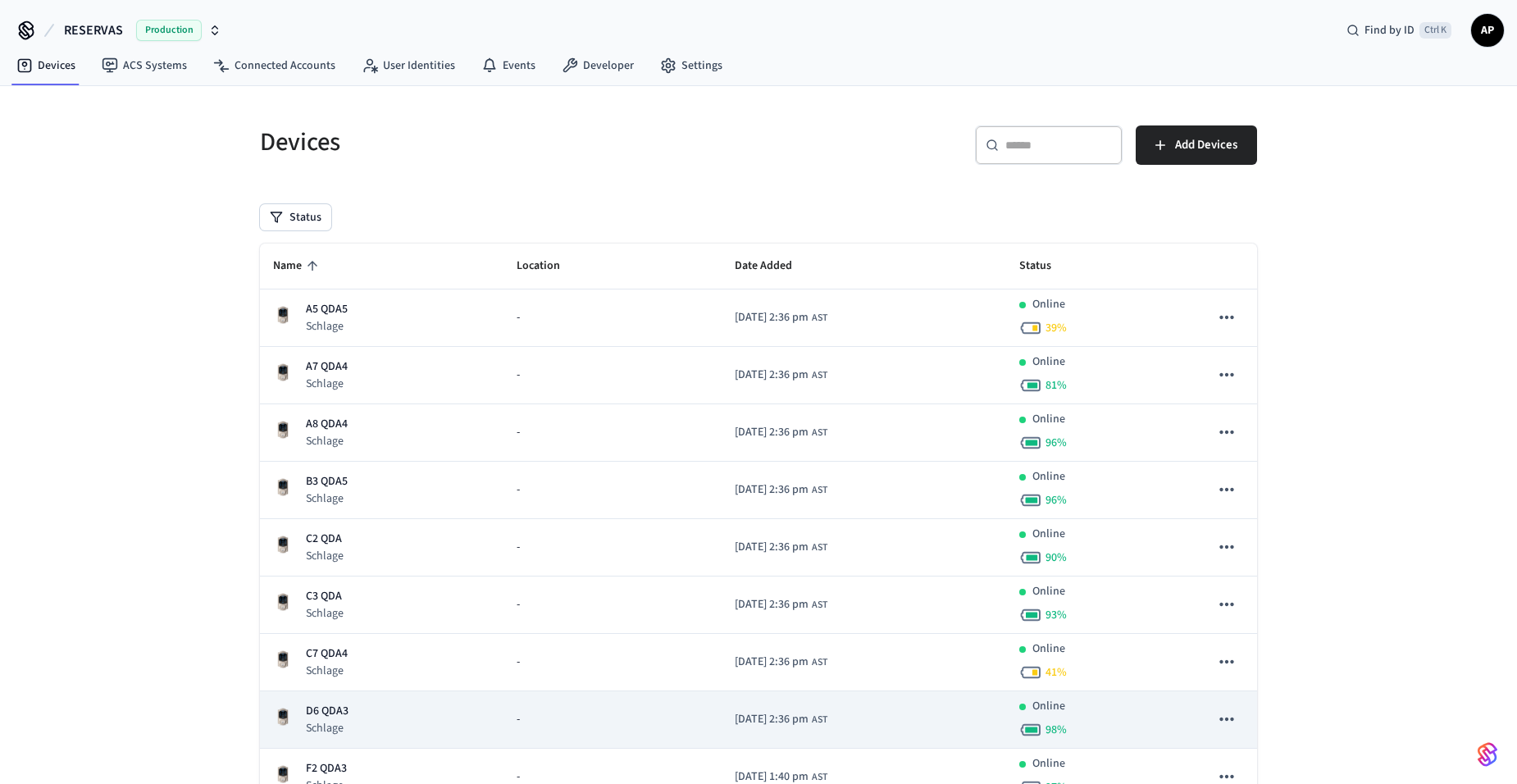
click at [370, 711] on div "D6 QDA3 Schlage" at bounding box center [381, 719] width 217 height 34
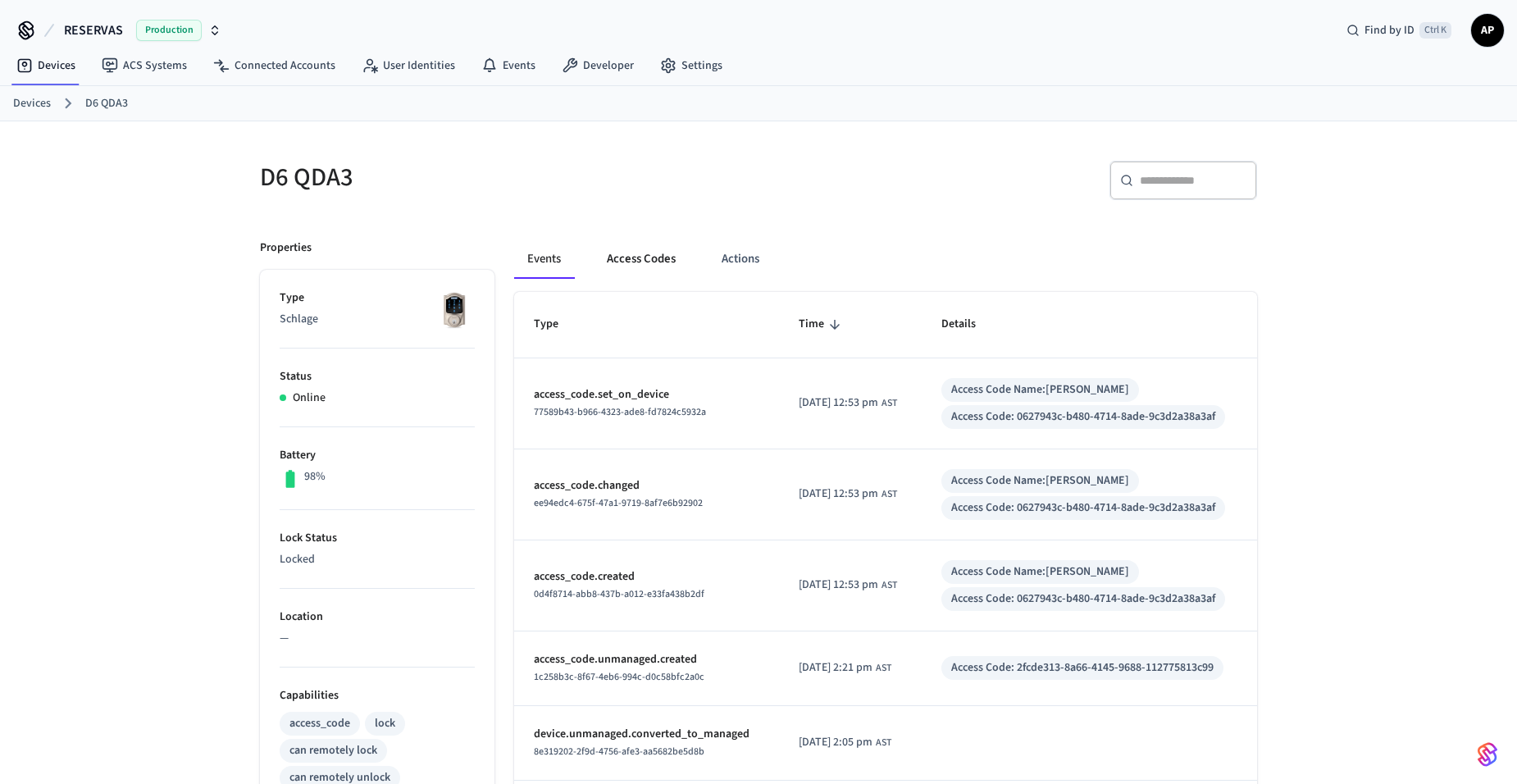
click at [636, 268] on button "Access Codes" at bounding box center [641, 258] width 95 height 39
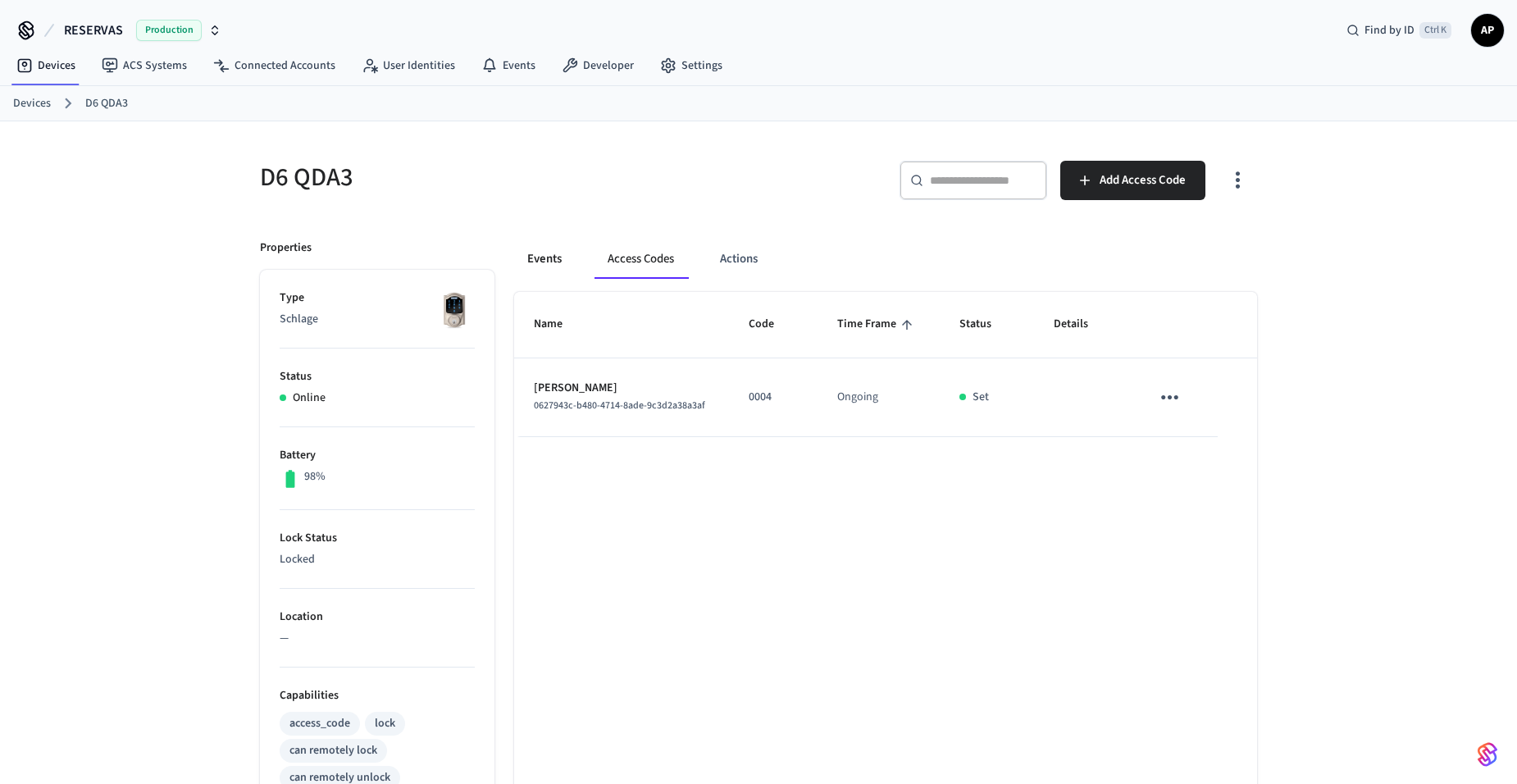
click at [554, 258] on button "Events" at bounding box center [545, 258] width 61 height 39
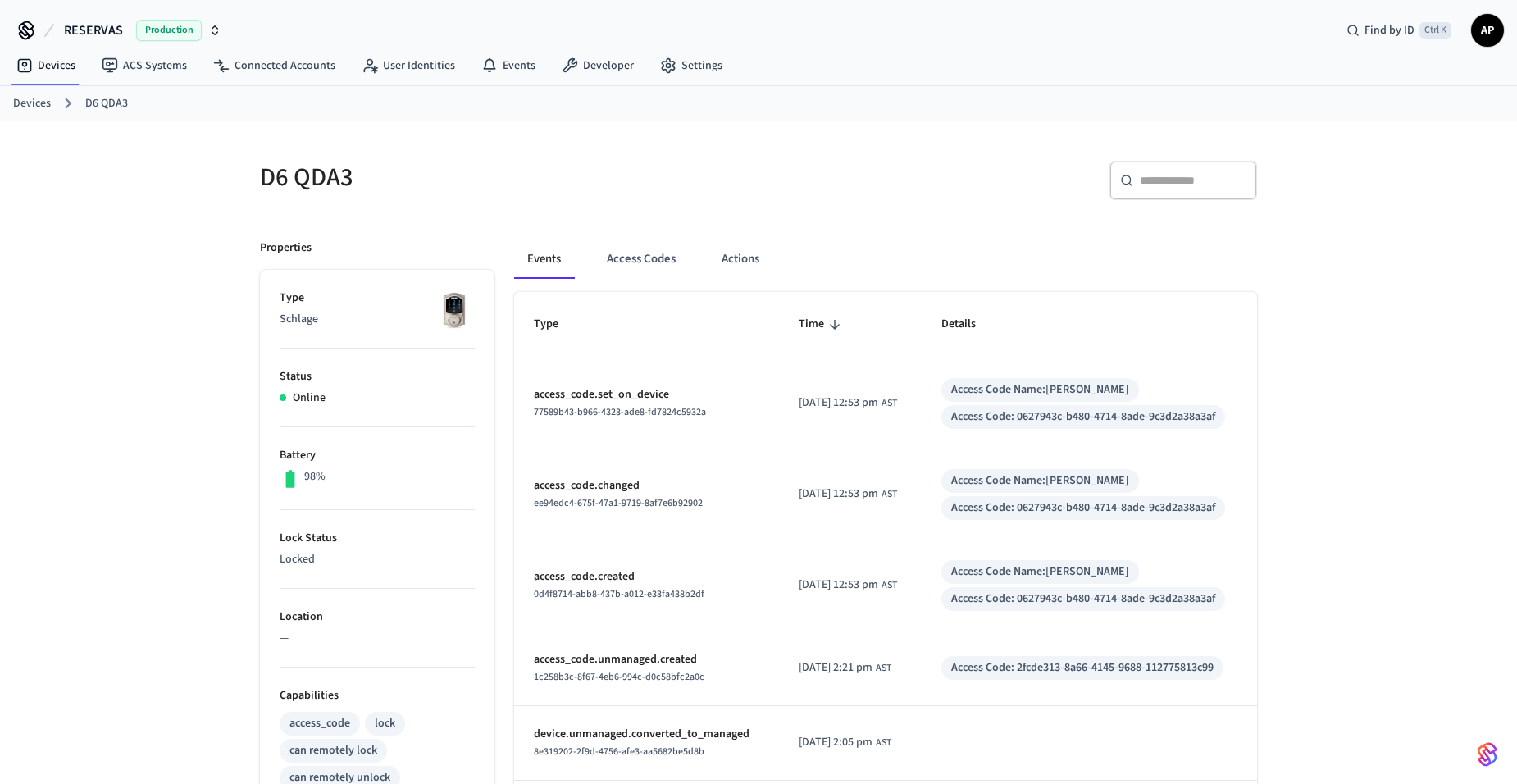
click at [31, 104] on link "Devices" at bounding box center [32, 104] width 38 height 17
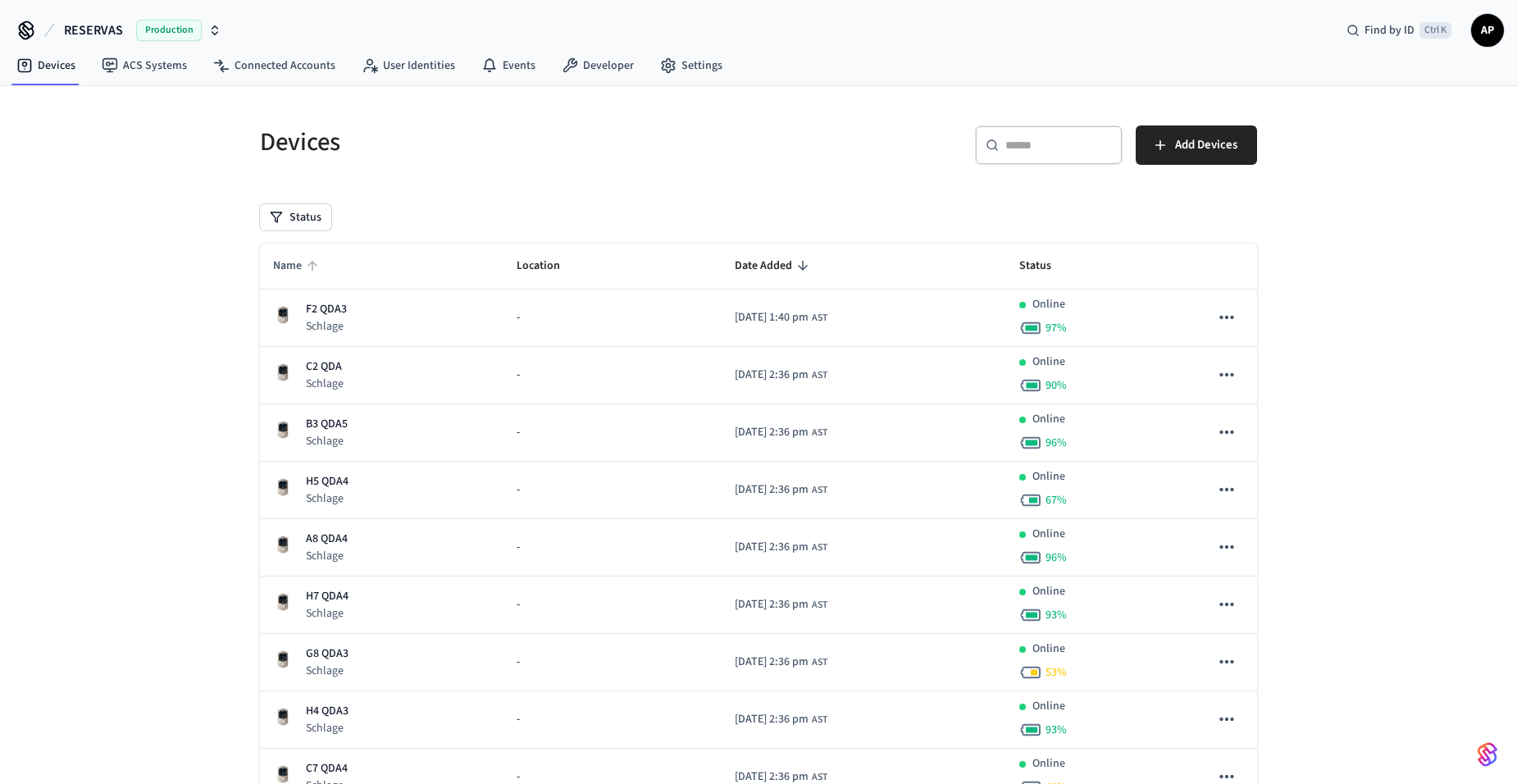
click at [297, 269] on span "Name" at bounding box center [298, 266] width 50 height 25
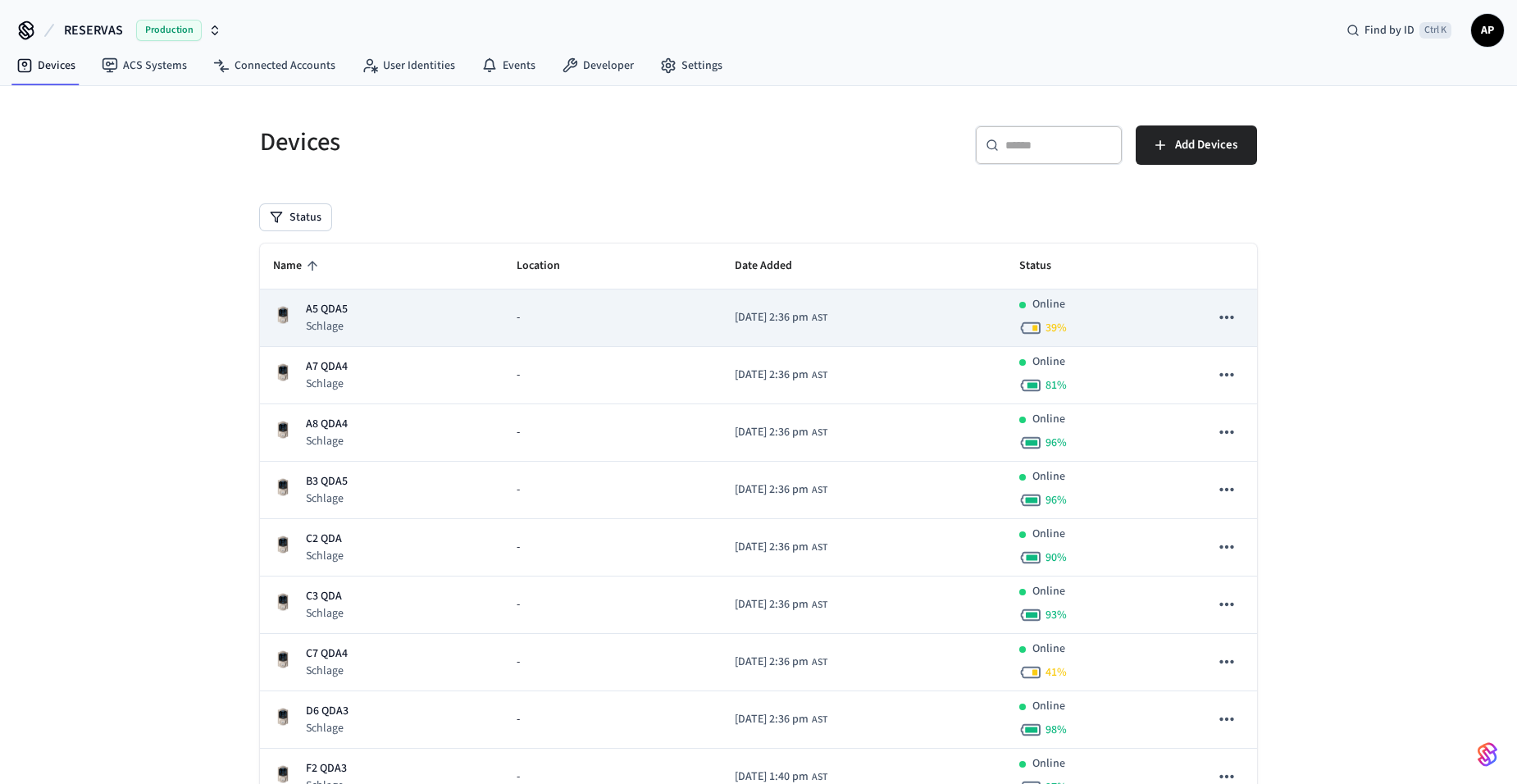
click at [319, 306] on p "A5 QDA5" at bounding box center [327, 309] width 42 height 17
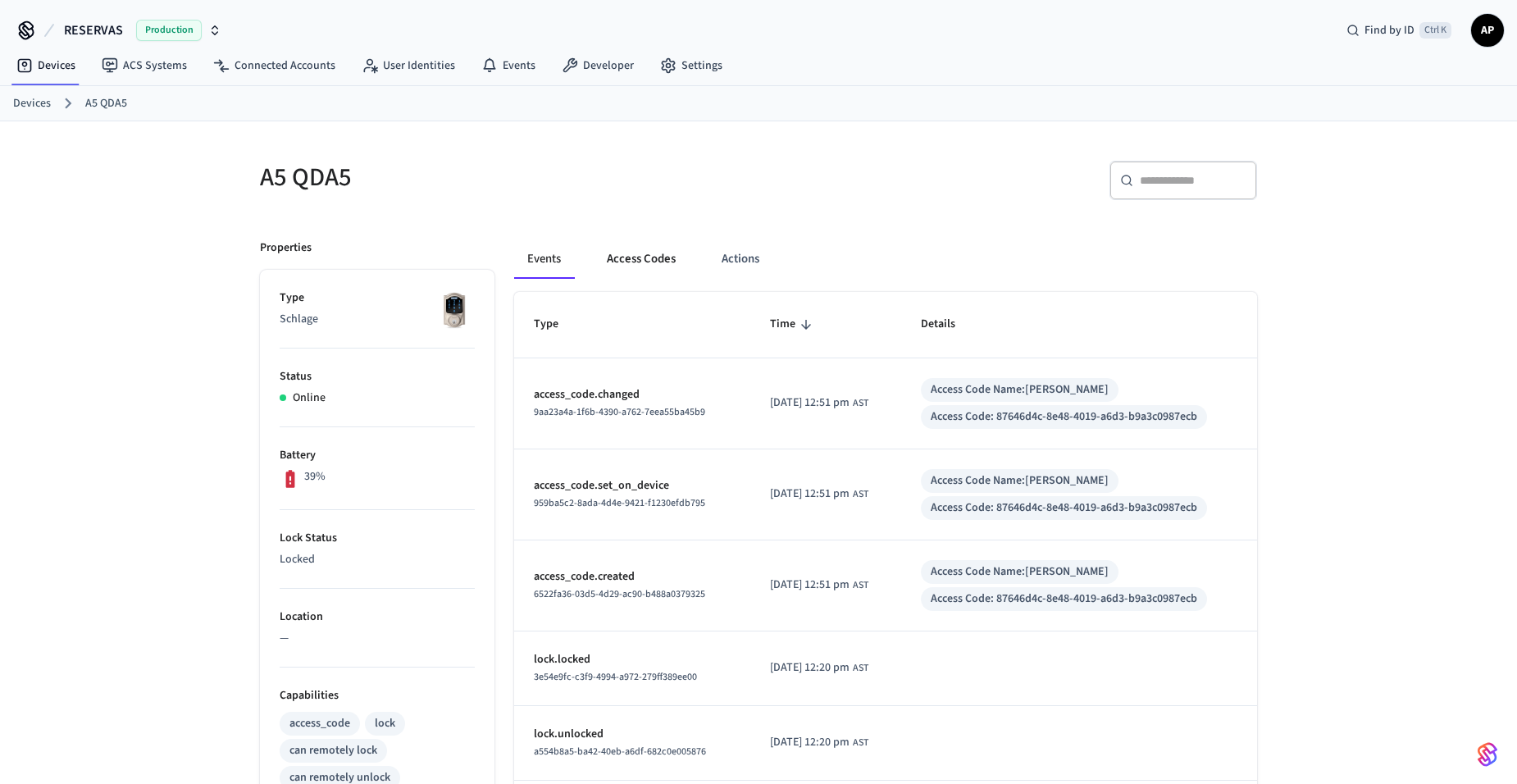
click at [647, 259] on button "Access Codes" at bounding box center [641, 258] width 95 height 39
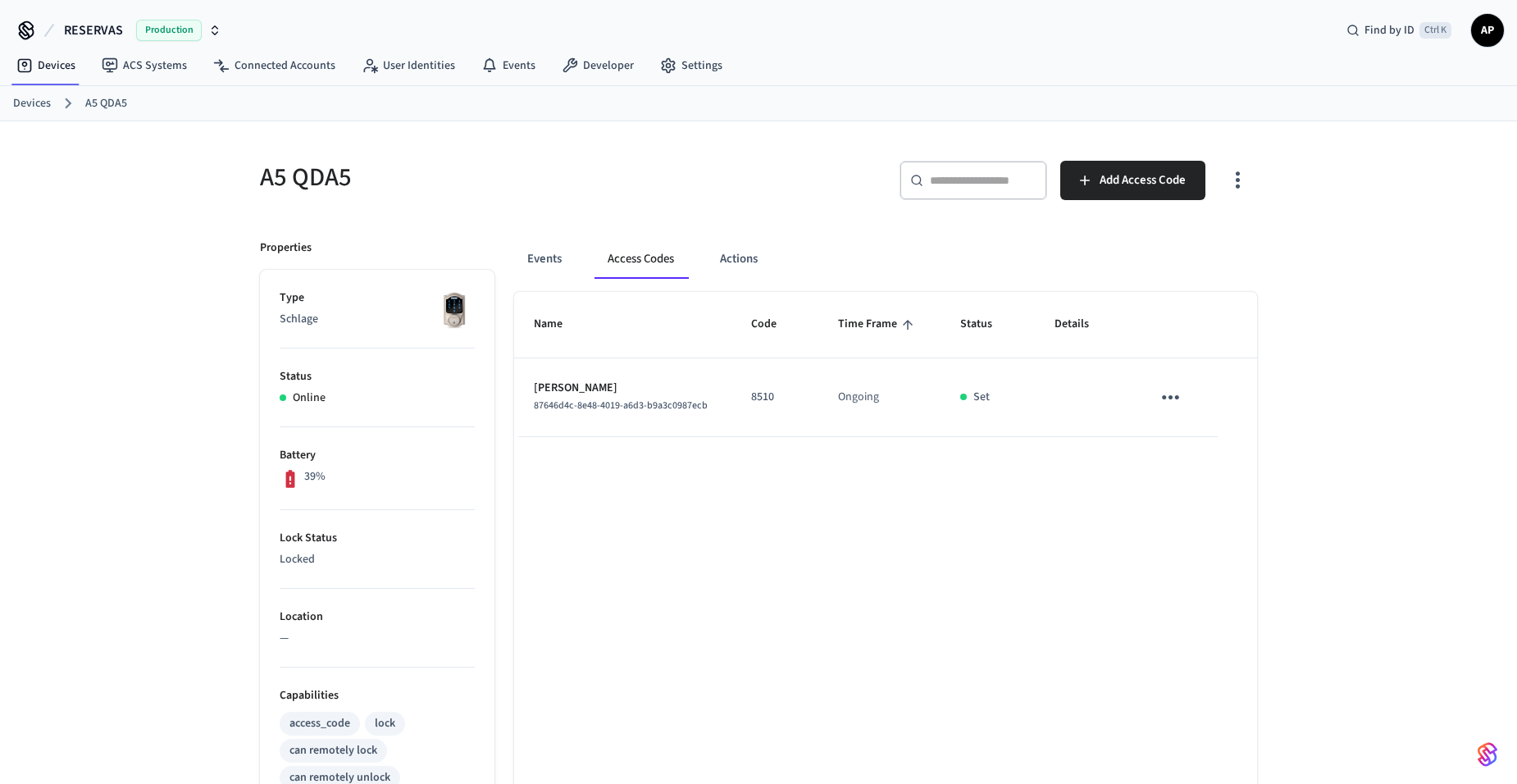
click at [26, 102] on link "Devices" at bounding box center [32, 104] width 38 height 17
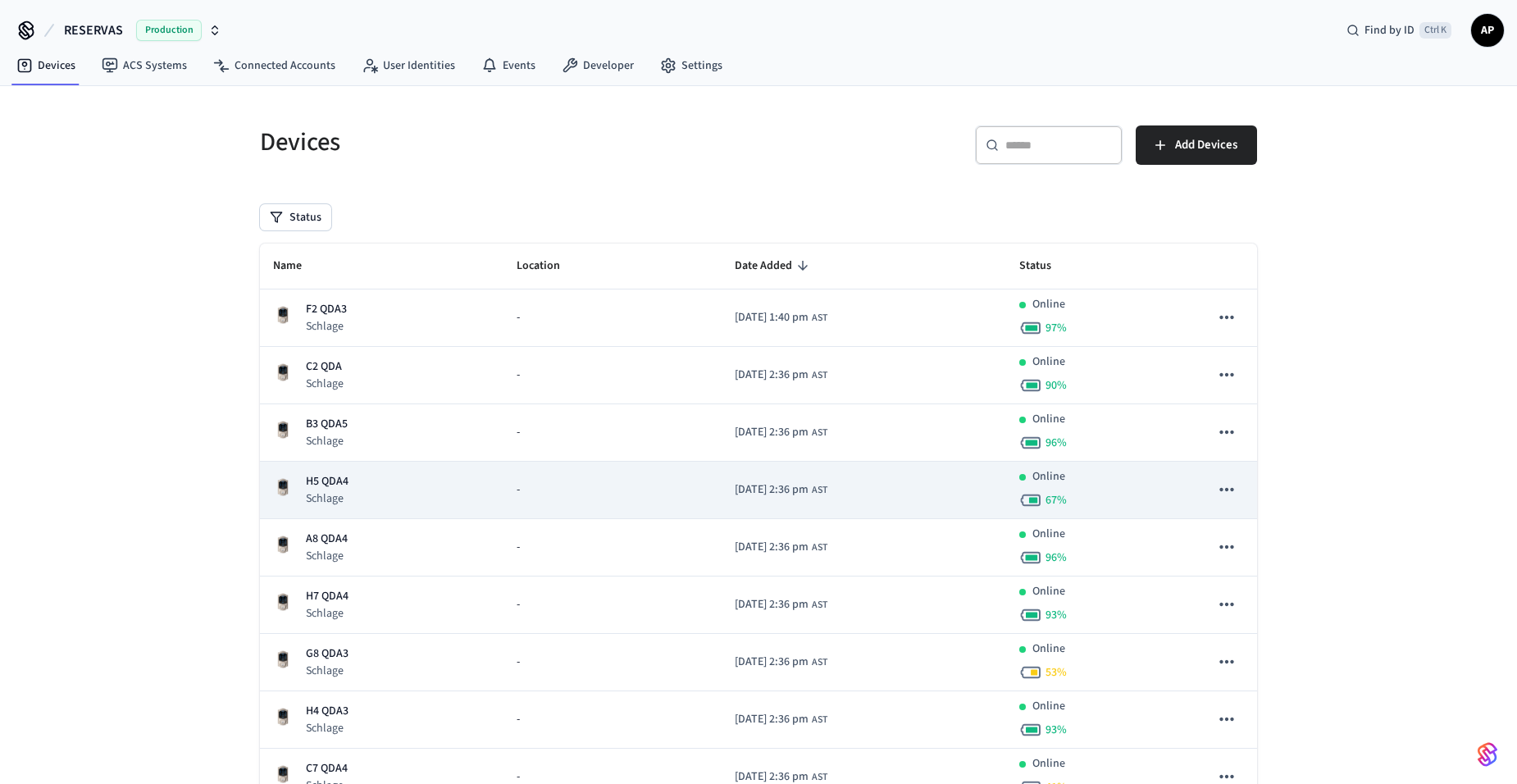
click at [321, 496] on p "Schlage" at bounding box center [327, 498] width 42 height 16
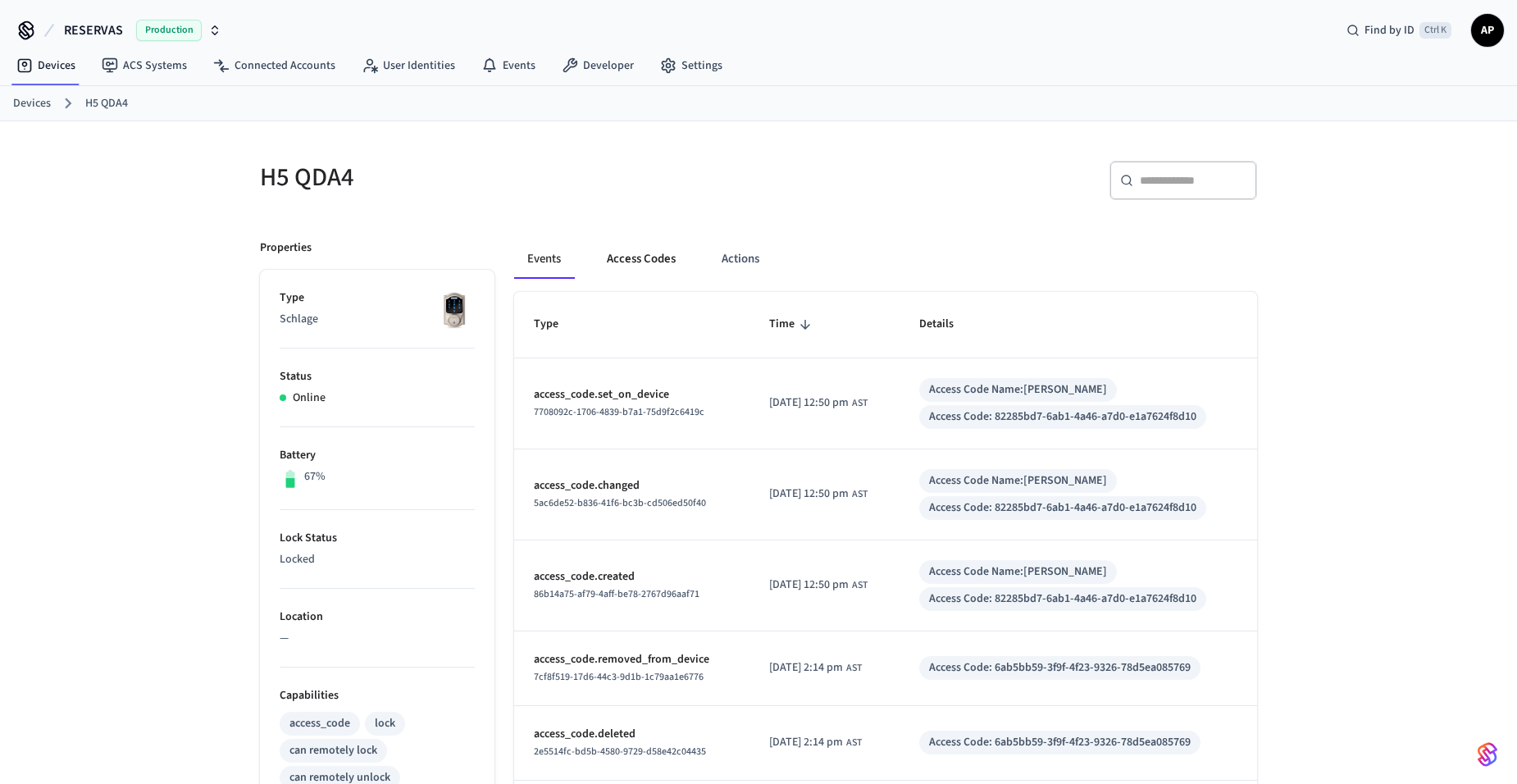
click at [658, 256] on button "Access Codes" at bounding box center [641, 258] width 95 height 39
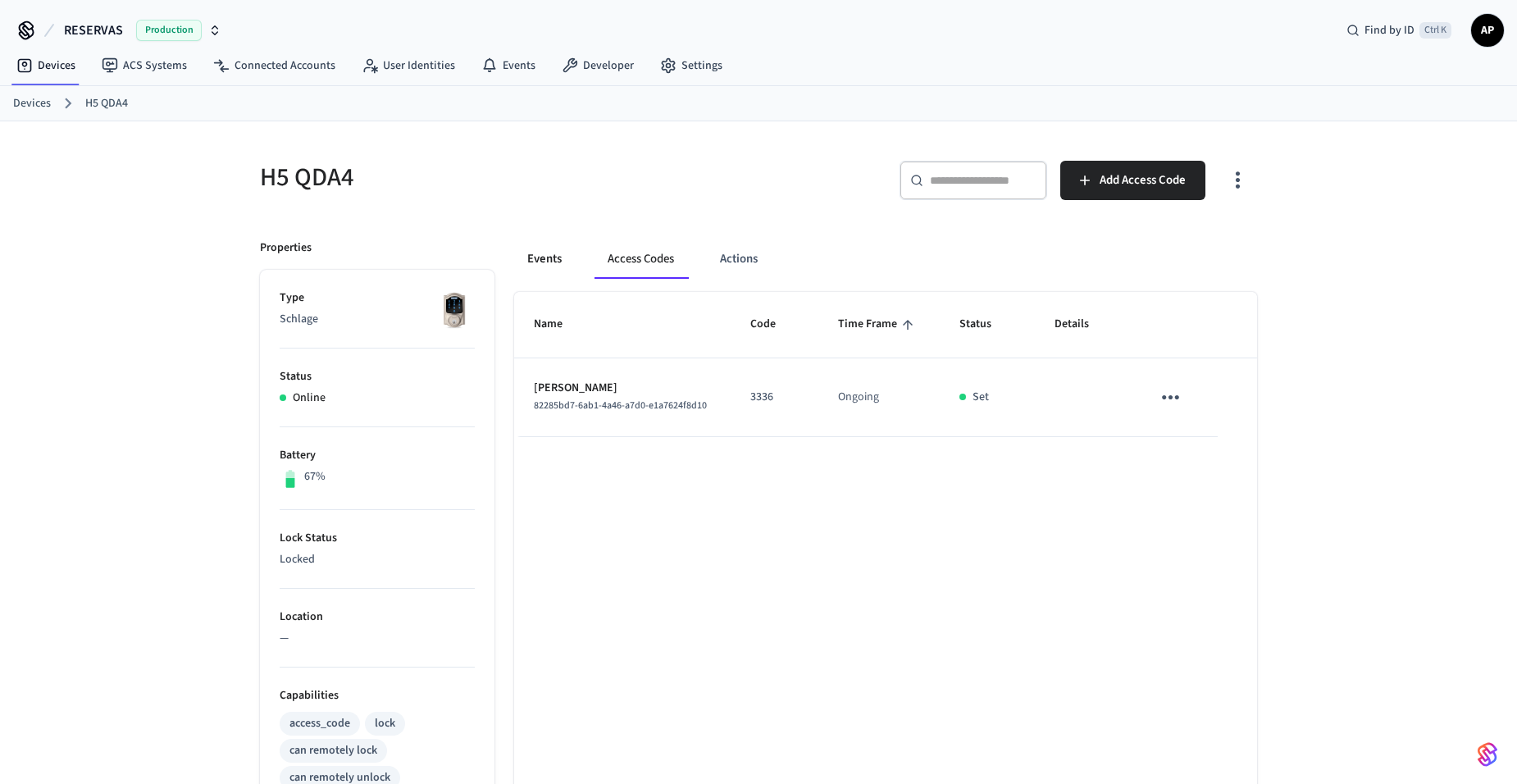
click at [544, 254] on button "Events" at bounding box center [545, 258] width 61 height 39
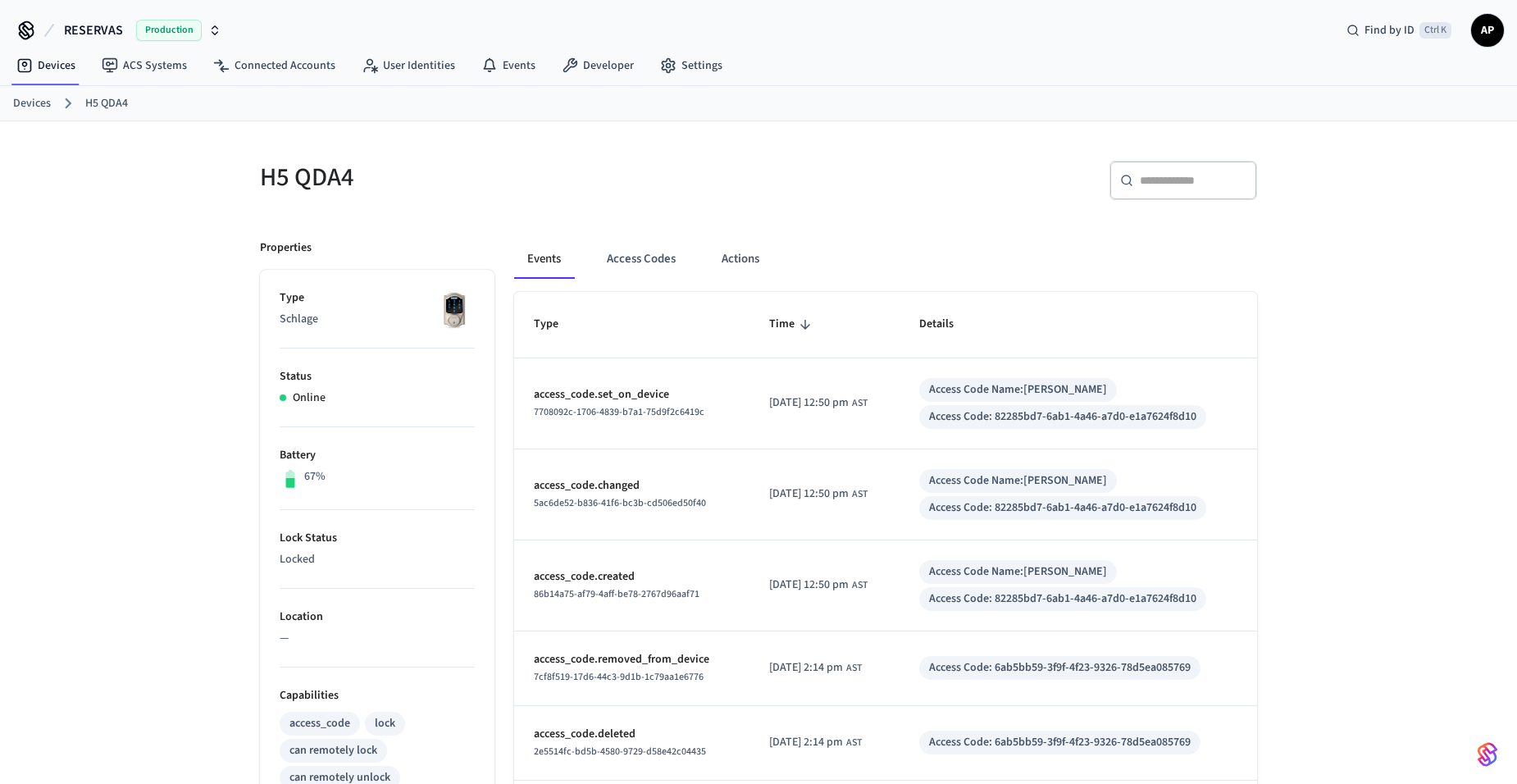
click at [26, 100] on link "Devices" at bounding box center [32, 104] width 38 height 17
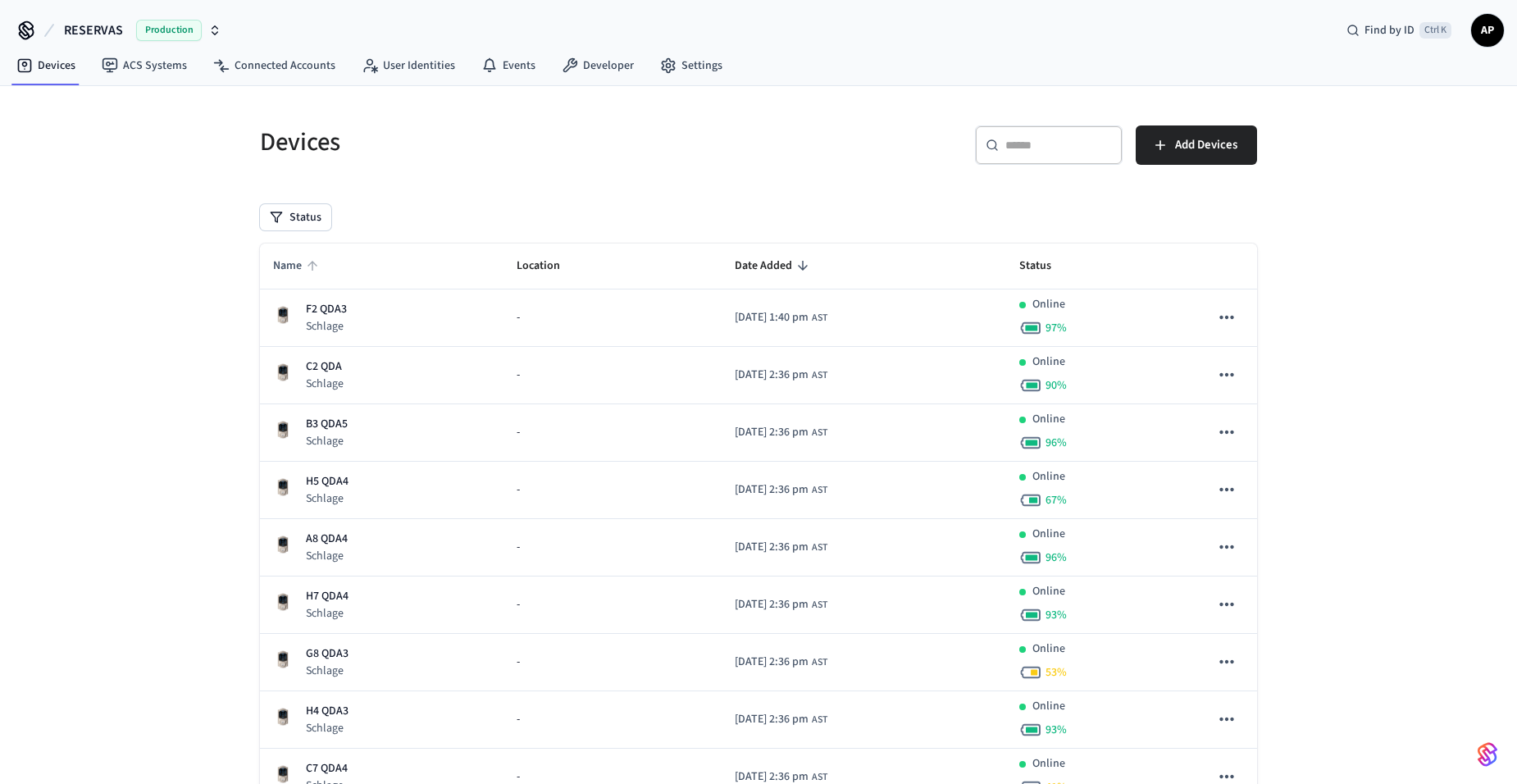
click at [306, 262] on icon "sticky table" at bounding box center [312, 265] width 15 height 15
